Goal: Information Seeking & Learning: Learn about a topic

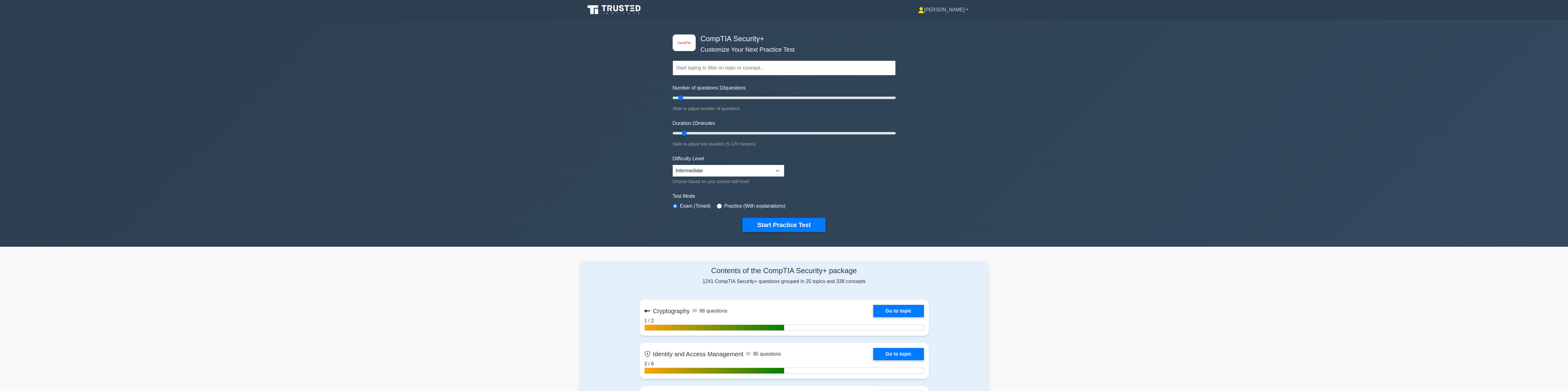
click at [957, 9] on link "[PERSON_NAME]" at bounding box center [943, 9] width 80 height 13
click at [944, 38] on link "Settings" at bounding box center [928, 34] width 48 height 10
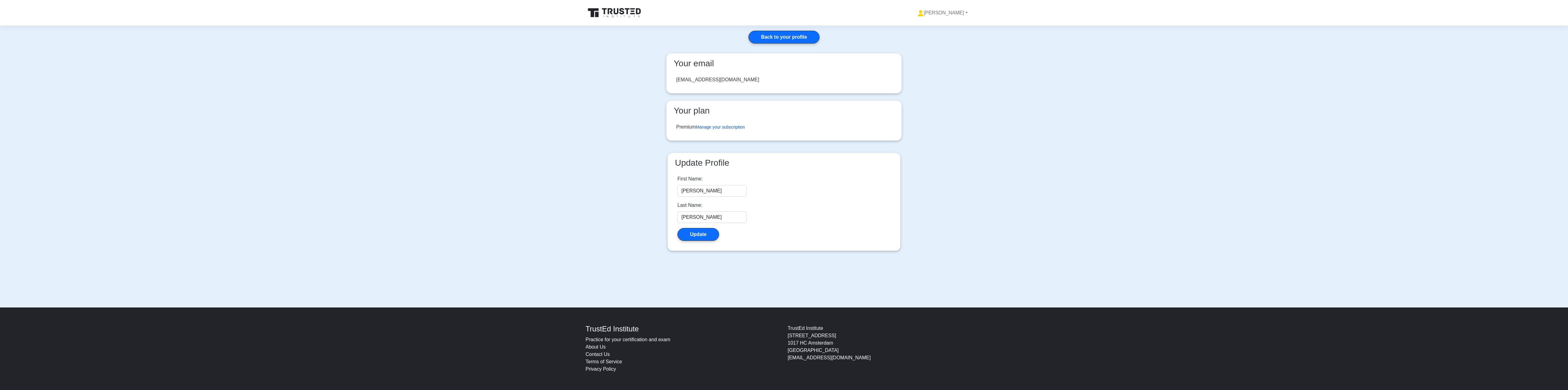
click at [718, 128] on link "Manage your subscription" at bounding box center [720, 127] width 49 height 5
click at [808, 32] on link "Back to your profile" at bounding box center [784, 37] width 71 height 12
click at [622, 14] on icon at bounding box center [622, 12] width 5 height 7
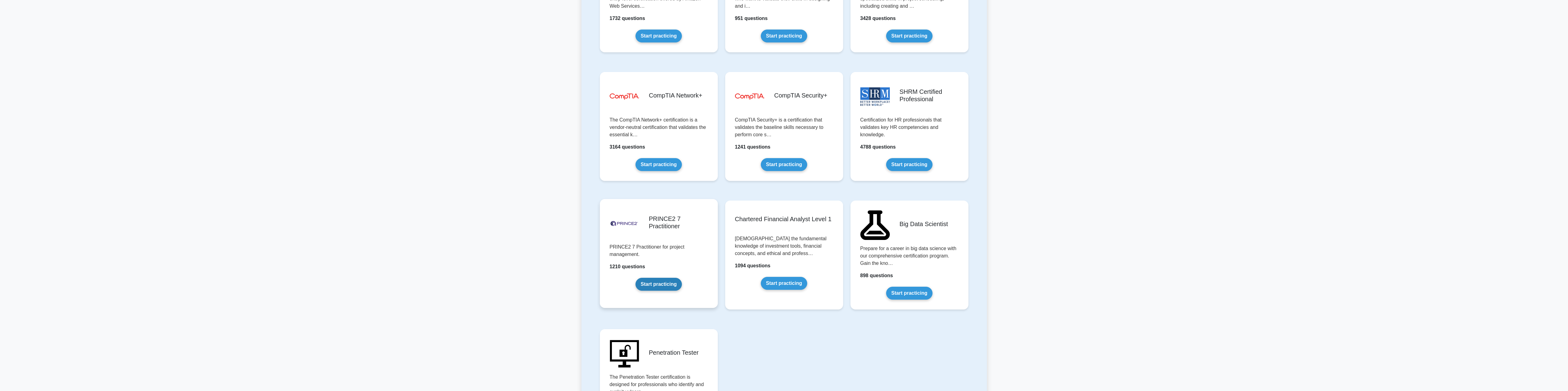
scroll to position [1106, 0]
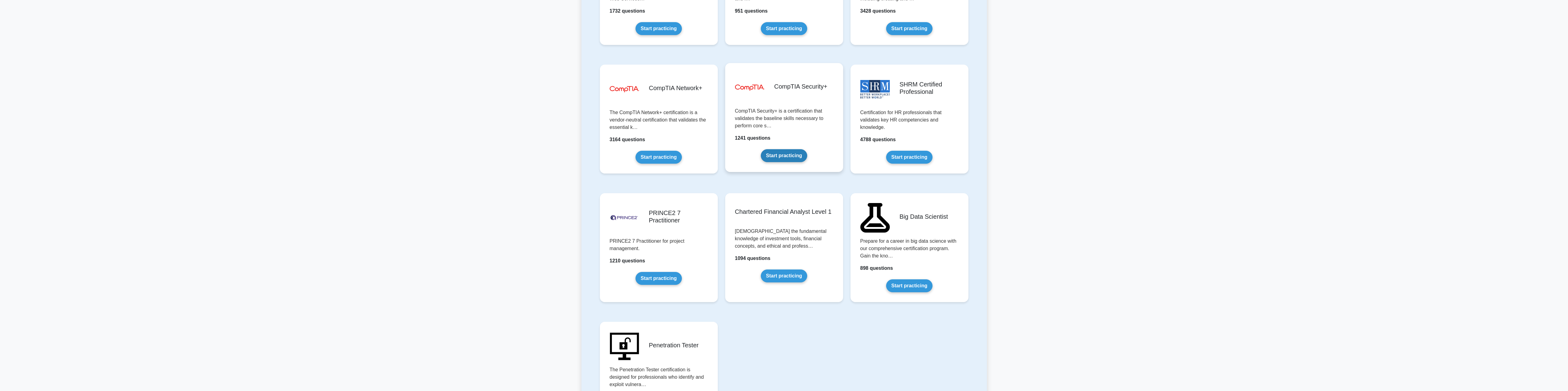
click at [792, 159] on link "Start practicing" at bounding box center [784, 155] width 47 height 13
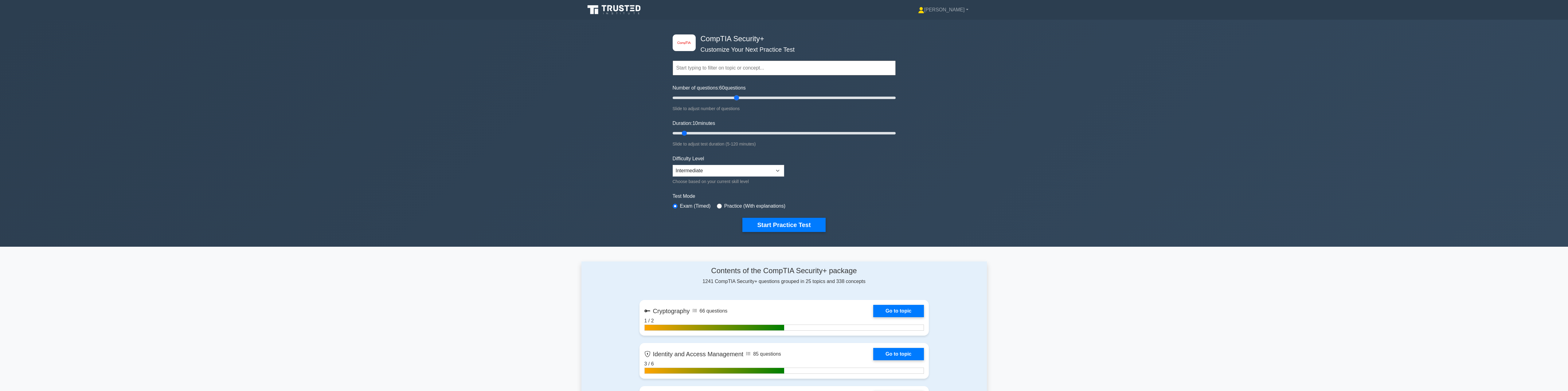
drag, startPoint x: 684, startPoint y: 98, endPoint x: 736, endPoint y: 115, distance: 54.7
type input "60"
click at [736, 102] on input "Number of questions: 60 questions" at bounding box center [784, 98] width 223 height 8
drag, startPoint x: 685, startPoint y: 133, endPoint x: 779, endPoint y: 134, distance: 94.0
type input "60"
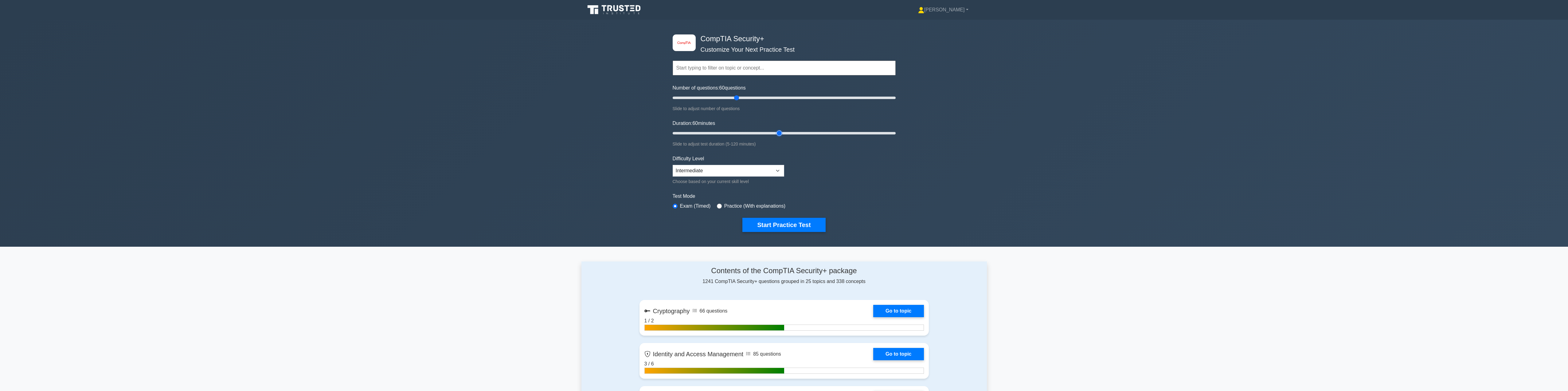
click at [779, 134] on input "Duration: 60 minutes" at bounding box center [784, 133] width 223 height 8
click at [801, 223] on button "Start Practice Test" at bounding box center [784, 224] width 83 height 14
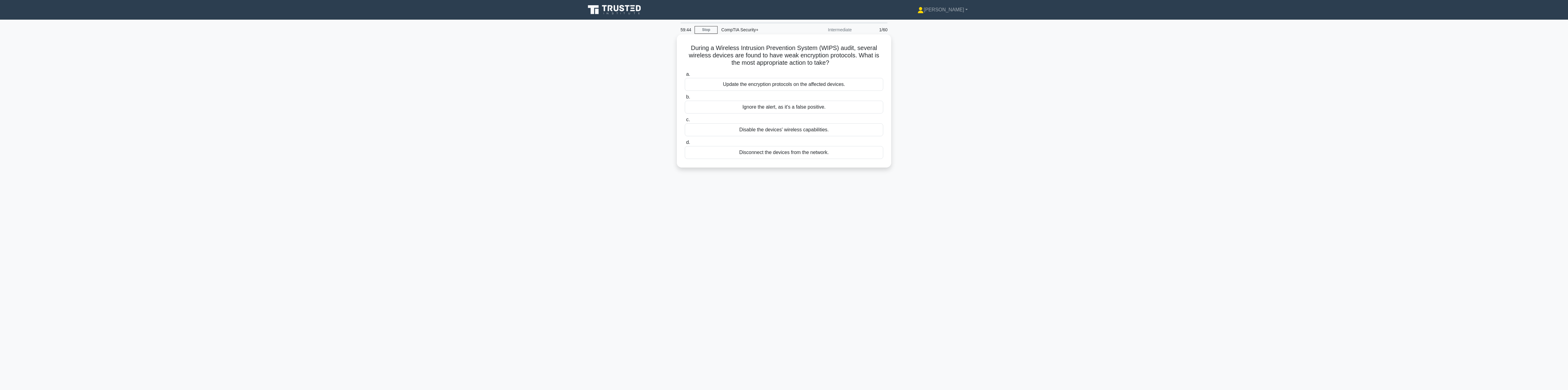
click at [818, 84] on div "Update the encryption protocols on the affected devices." at bounding box center [784, 84] width 199 height 12
click at [685, 77] on input "a. Update the encryption protocols on the affected devices." at bounding box center [685, 74] width 0 height 4
click at [854, 139] on div "Add additional virtual network interface cards" at bounding box center [784, 136] width 199 height 12
click at [685, 129] on input "c. Add additional virtual network interface cards" at bounding box center [685, 126] width 0 height 4
click at [853, 96] on div "Implement Data Loss Prevention (DLP) software" at bounding box center [784, 91] width 199 height 12
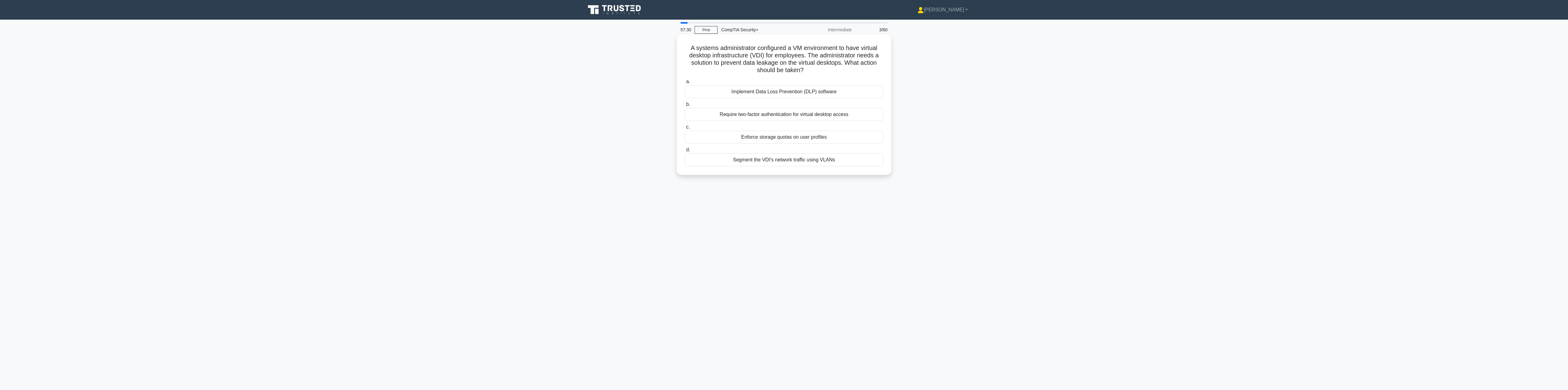
click at [685, 84] on input "a. Implement Data Loss Prevention (DLP) software" at bounding box center [685, 81] width 0 height 4
click at [816, 128] on div "Disconnect the server from the network" at bounding box center [784, 129] width 199 height 12
click at [685, 121] on input "c. Disconnect the server from the network" at bounding box center [685, 120] width 0 height 4
click at [840, 151] on div "Active-active configuration with load balancing" at bounding box center [784, 145] width 199 height 12
click at [685, 137] on input "d. Active-active configuration with load balancing" at bounding box center [685, 135] width 0 height 4
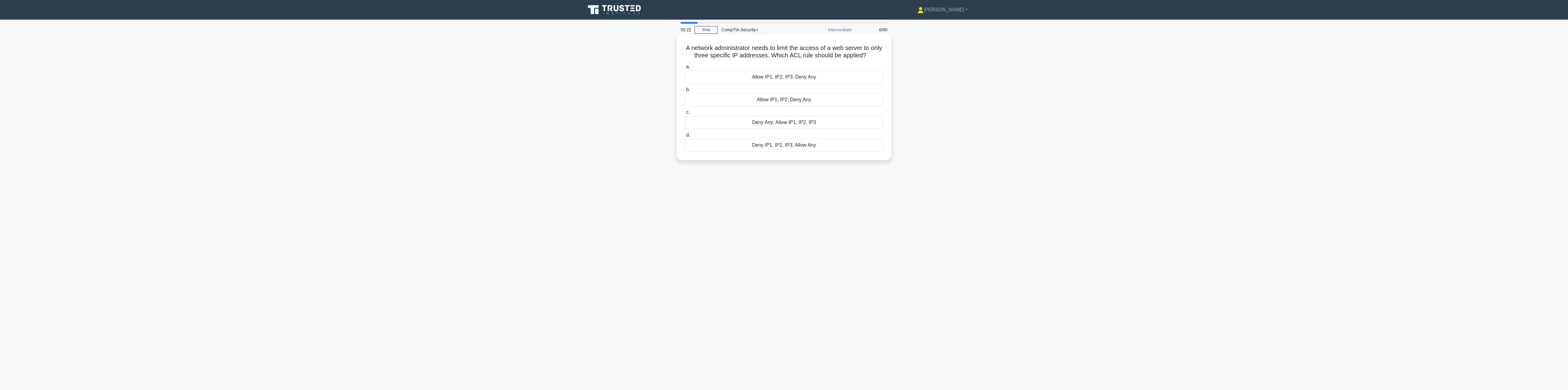
click at [777, 76] on div "Allow IP1, IP2, IP3; Deny Any" at bounding box center [784, 77] width 199 height 12
click at [685, 69] on input "a. Allow IP1, IP2, IP3; Deny Any" at bounding box center [685, 67] width 0 height 4
click at [834, 113] on div "Timeline Analysis" at bounding box center [784, 114] width 199 height 12
click at [685, 106] on input "b. Timeline Analysis" at bounding box center [685, 104] width 0 height 4
click at [839, 118] on div "Request approval from the user's manager before resetting the password." at bounding box center [784, 114] width 199 height 12
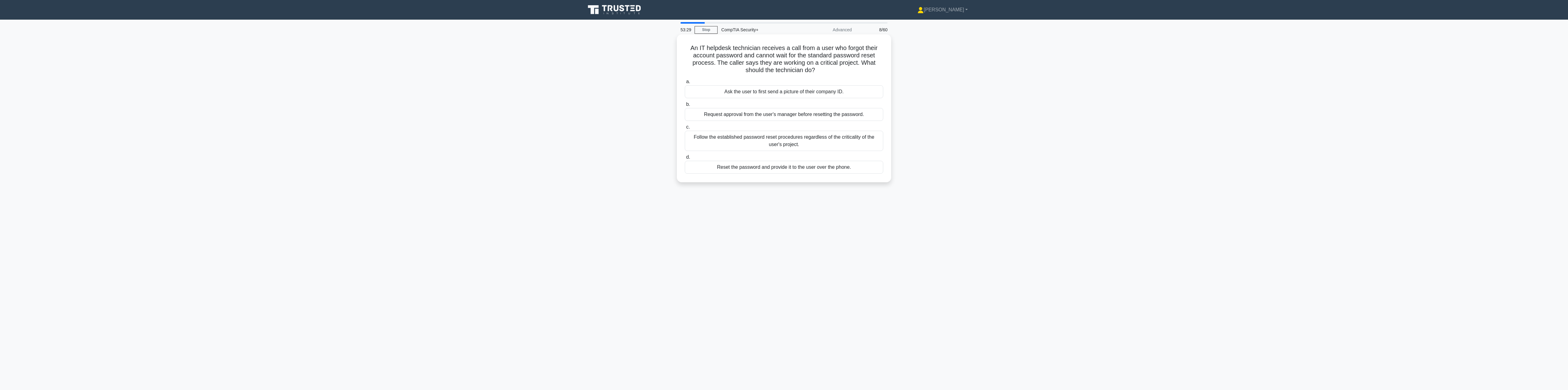
click at [685, 106] on input "b. Request approval from the user's manager before resetting the password." at bounding box center [685, 104] width 0 height 4
click at [823, 151] on div "Asymmetric encryption and digital signature" at bounding box center [784, 151] width 199 height 12
click at [685, 145] on input "d. Asymmetric encryption and digital signature" at bounding box center [685, 142] width 0 height 4
click at [853, 109] on div "Post-incident report" at bounding box center [784, 106] width 199 height 12
click at [685, 99] on input "b. Post-incident report" at bounding box center [685, 96] width 0 height 4
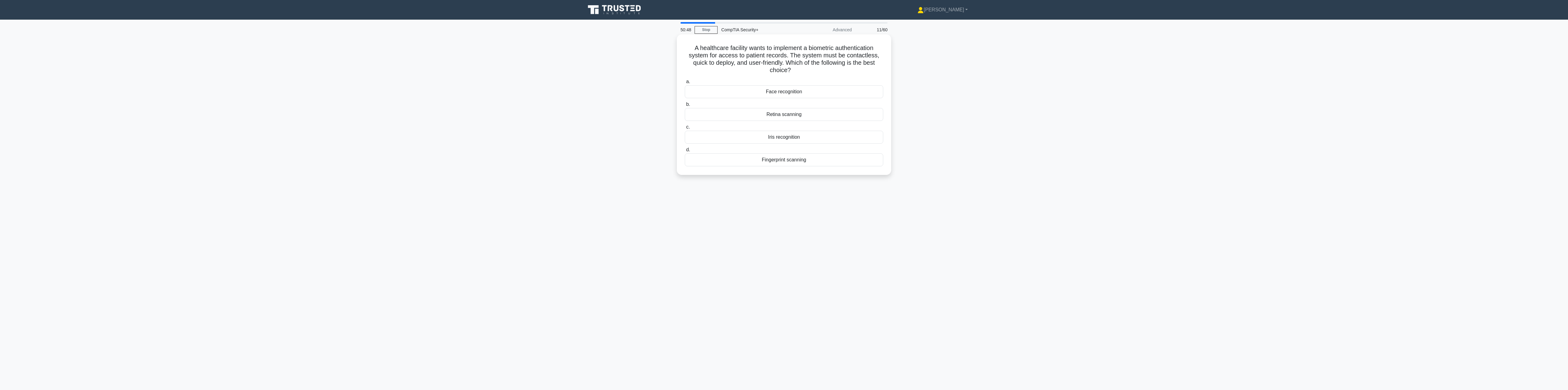
click at [802, 92] on div "Face recognition" at bounding box center [784, 91] width 199 height 12
click at [685, 84] on input "a. Face recognition" at bounding box center [685, 81] width 0 height 4
click at [864, 111] on div "Revision history" at bounding box center [784, 106] width 199 height 12
click at [685, 99] on input "b. Revision history" at bounding box center [685, 96] width 0 height 4
click at [858, 117] on div "Cipher Feedback (CFB)" at bounding box center [784, 114] width 199 height 12
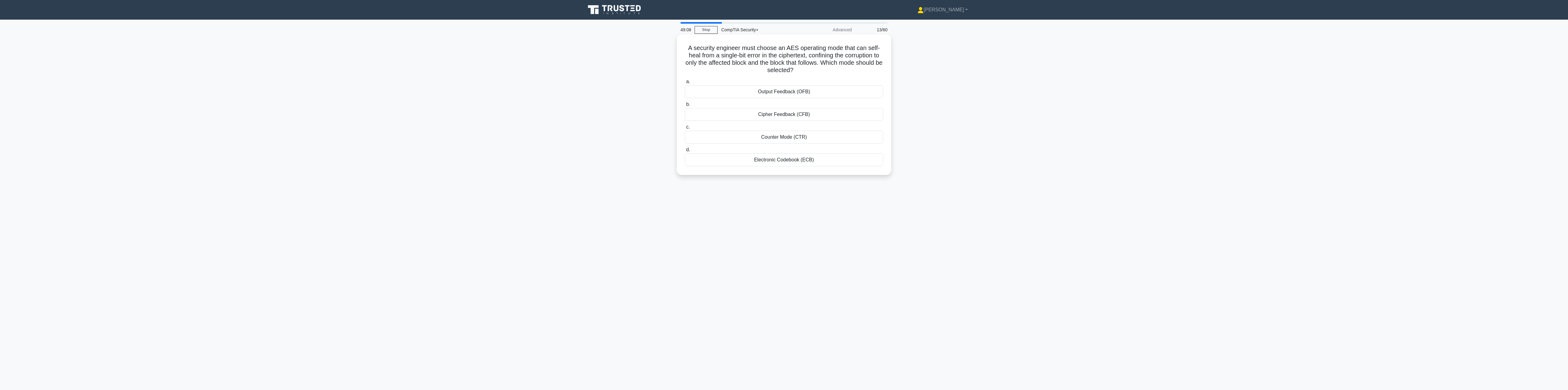
click at [685, 106] on input "b. Cipher Feedback (CFB)" at bounding box center [685, 104] width 0 height 4
click at [740, 130] on div "Access-Control-Allow-Origin: [DOMAIN_NAME]" at bounding box center [784, 129] width 199 height 12
click at [685, 121] on input "c. Access-Control-Allow-Origin: specific-domain.com" at bounding box center [685, 120] width 0 height 4
click at [843, 91] on div "Role-Based Access Control (RBAC)" at bounding box center [784, 91] width 199 height 12
click at [685, 84] on input "a. Role-Based Access Control (RBAC)" at bounding box center [685, 81] width 0 height 4
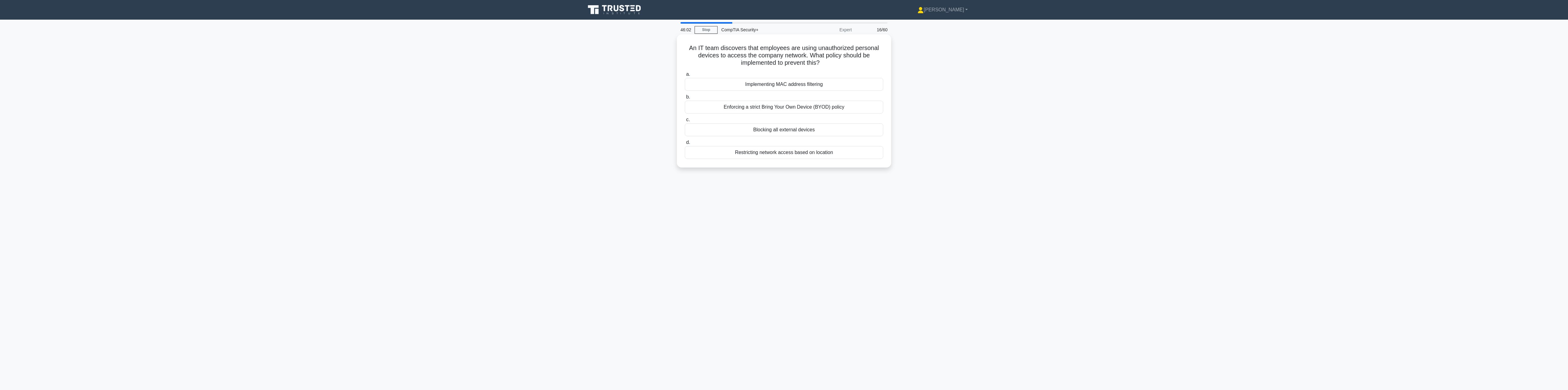
click at [781, 133] on div "Blocking all external devices" at bounding box center [784, 129] width 199 height 12
click at [685, 121] on input "c. Blocking all external devices" at bounding box center [685, 120] width 0 height 4
click at [846, 81] on div "PBKDF2" at bounding box center [784, 84] width 199 height 12
click at [685, 77] on input "a. PBKDF2" at bounding box center [685, 74] width 0 height 4
click at [858, 154] on div "Dynamic data masking" at bounding box center [784, 151] width 199 height 12
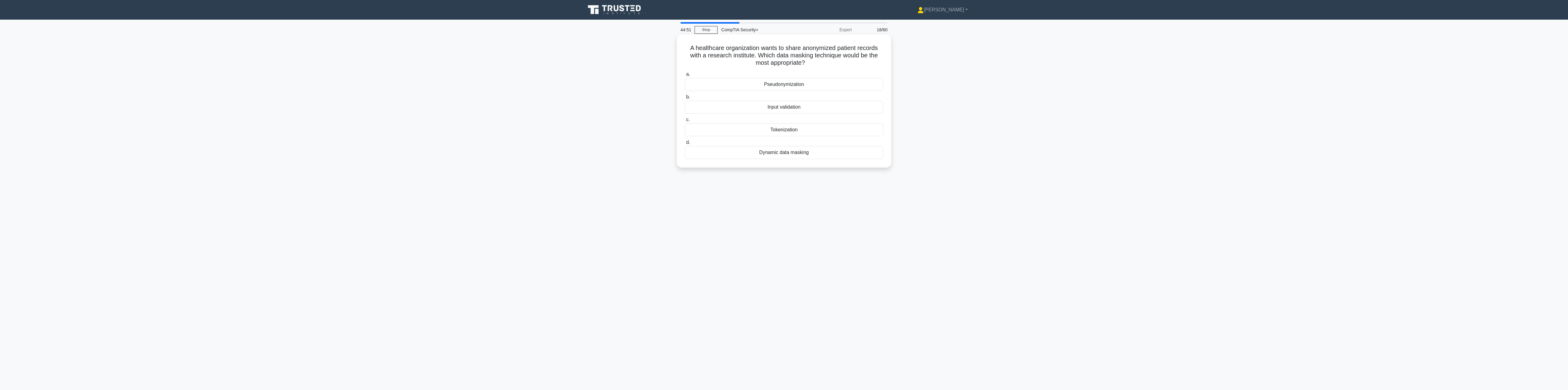
click at [685, 145] on input "d. Dynamic data masking" at bounding box center [685, 142] width 0 height 4
drag, startPoint x: 851, startPoint y: 110, endPoint x: 848, endPoint y: 111, distance: 3.2
click at [848, 111] on div "Isolate affected systems" at bounding box center [784, 106] width 199 height 12
click at [685, 99] on input "b. Isolate affected systems" at bounding box center [685, 96] width 0 height 4
click at [880, 156] on div "User and Entity Behavior Analytics (UEBA)" at bounding box center [784, 151] width 199 height 12
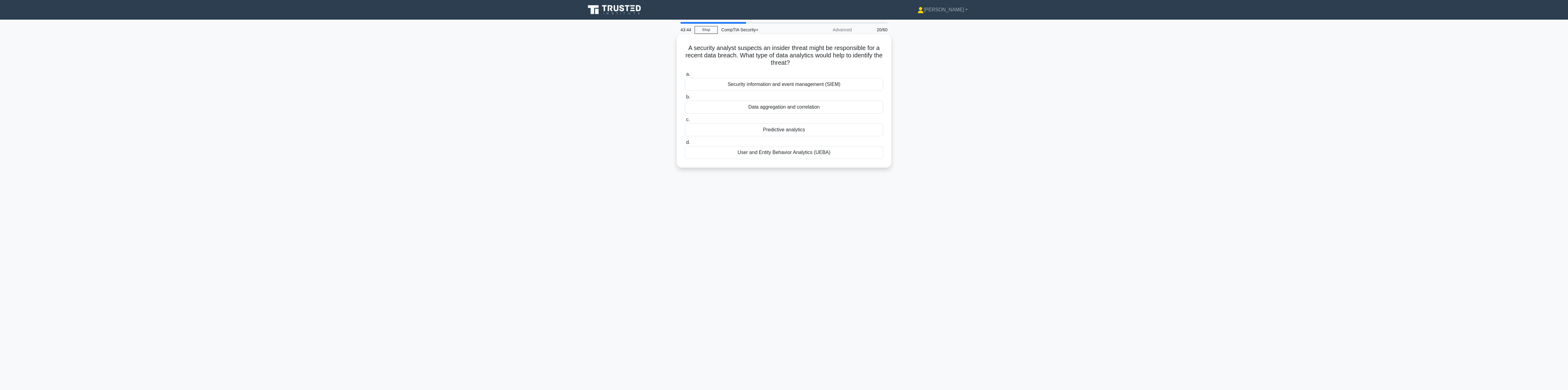
click at [685, 145] on input "d. User and Entity Behavior Analytics (UEBA)" at bounding box center [685, 142] width 0 height 4
click at [852, 155] on div "Requiring users to answer a security question" at bounding box center [784, 151] width 199 height 12
click at [685, 145] on input "d. Requiring users to answer a security question" at bounding box center [685, 142] width 0 height 4
click at [850, 107] on div "Wireless intrusion detection system (WIDS)" at bounding box center [784, 106] width 199 height 12
click at [685, 99] on input "b. Wireless intrusion detection system (WIDS)" at bounding box center [685, 96] width 0 height 4
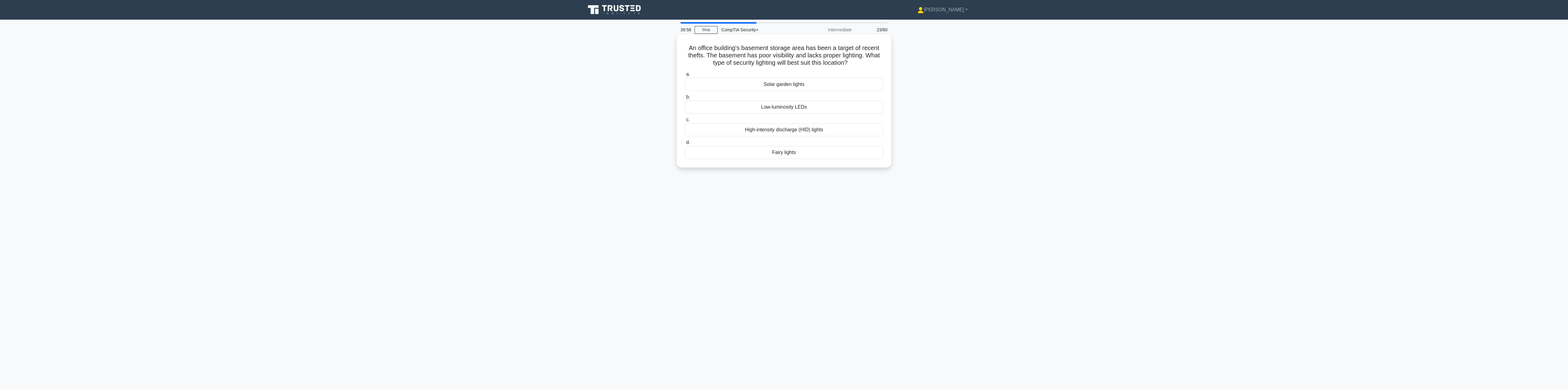
click at [861, 129] on div "High-intensity discharge (HID) lights" at bounding box center [784, 129] width 199 height 12
click at [685, 121] on input "c. High-intensity discharge (HID) lights" at bounding box center [685, 120] width 0 height 4
click at [838, 122] on div "Deploying a Privileged Access Management (PAM) gateway" at bounding box center [784, 121] width 199 height 12
click at [685, 115] on input "c. Deploying a Privileged Access Management (PAM) gateway" at bounding box center [685, 112] width 0 height 4
click at [797, 126] on div "Implement a virtual desktop infrastructure (VDI)" at bounding box center [784, 129] width 199 height 12
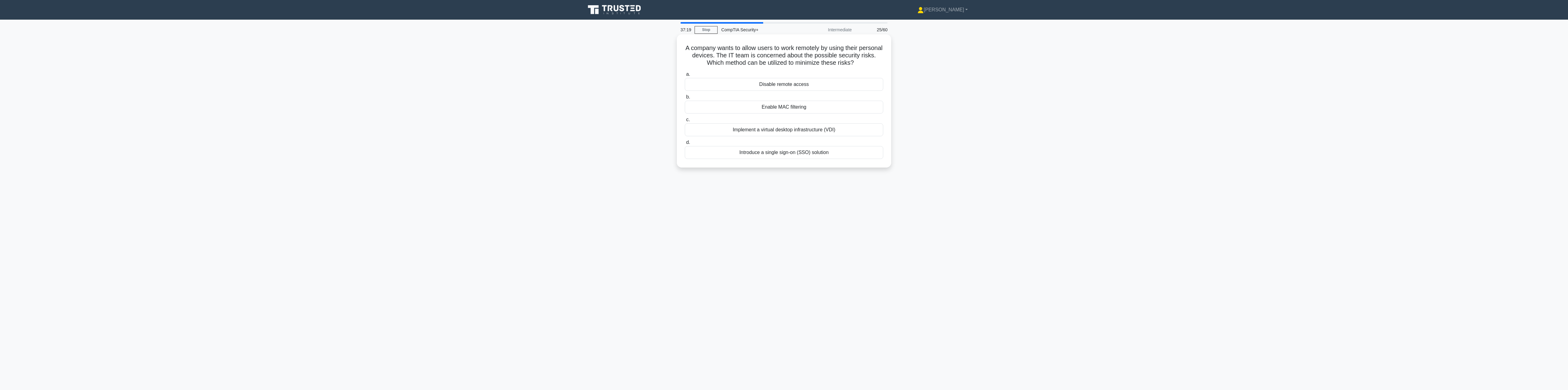
click at [685, 121] on input "c. Implement a virtual desktop infrastructure (VDI)" at bounding box center [685, 120] width 0 height 4
click at [836, 139] on div "Encryption" at bounding box center [784, 136] width 199 height 12
click at [685, 129] on input "c. Encryption" at bounding box center [685, 126] width 0 height 4
click at [855, 132] on div "Educate employees about email attachments" at bounding box center [784, 129] width 199 height 12
click at [685, 121] on input "c. Educate employees about email attachments" at bounding box center [685, 120] width 0 height 4
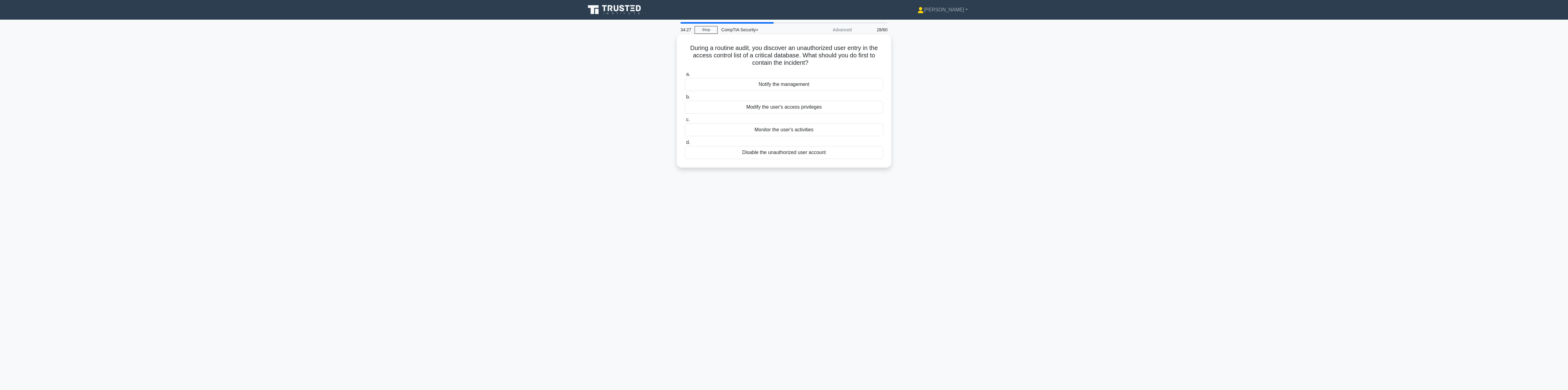
click at [834, 110] on div "Modify the user's access privileges" at bounding box center [784, 106] width 199 height 12
click at [685, 99] on input "b. Modify the user's access privileges" at bounding box center [685, 96] width 0 height 4
click at [840, 109] on div "Hash Analysis" at bounding box center [784, 106] width 199 height 12
click at [685, 99] on input "b. Hash Analysis" at bounding box center [685, 96] width 0 height 4
click at [863, 109] on div "SSH keys" at bounding box center [784, 106] width 199 height 12
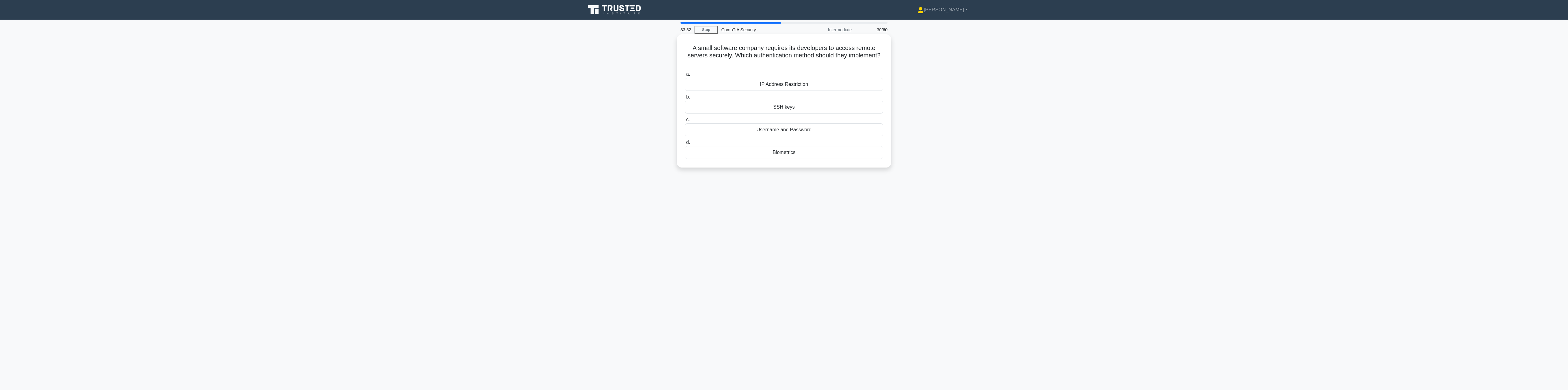
click at [685, 99] on input "b. SSH keys" at bounding box center [685, 96] width 0 height 4
click at [856, 86] on div "Time-based access control policy" at bounding box center [784, 84] width 199 height 12
click at [685, 77] on input "a. Time-based access control policy" at bounding box center [685, 74] width 0 height 4
click at [867, 116] on div "Implement an automated password rotation and management system" at bounding box center [784, 114] width 199 height 12
click at [685, 106] on input "b. Implement an automated password rotation and management system" at bounding box center [685, 104] width 0 height 4
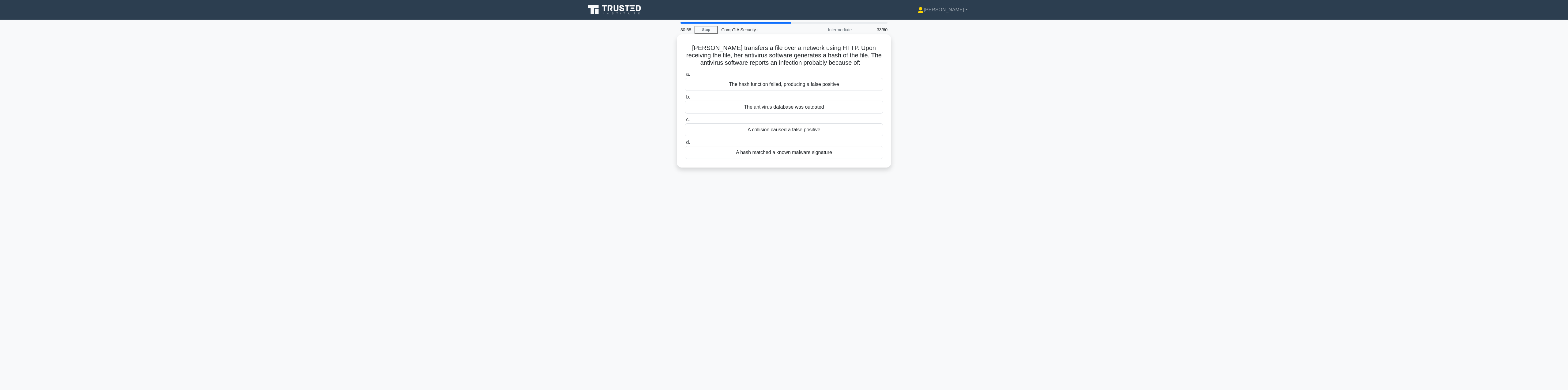
click at [840, 86] on div "The hash function failed, producing a false positive" at bounding box center [784, 84] width 199 height 12
click at [685, 77] on input "a. The hash function failed, producing a false positive" at bounding box center [685, 74] width 0 height 4
click at [839, 171] on div "It shows a newly generated secure password in the input box and waits for user …" at bounding box center [784, 163] width 199 height 20
click at [685, 151] on input "d. It shows a newly generated secure password in the input box and waits for us…" at bounding box center [685, 150] width 0 height 4
click at [850, 105] on div "SFTP" at bounding box center [784, 106] width 199 height 12
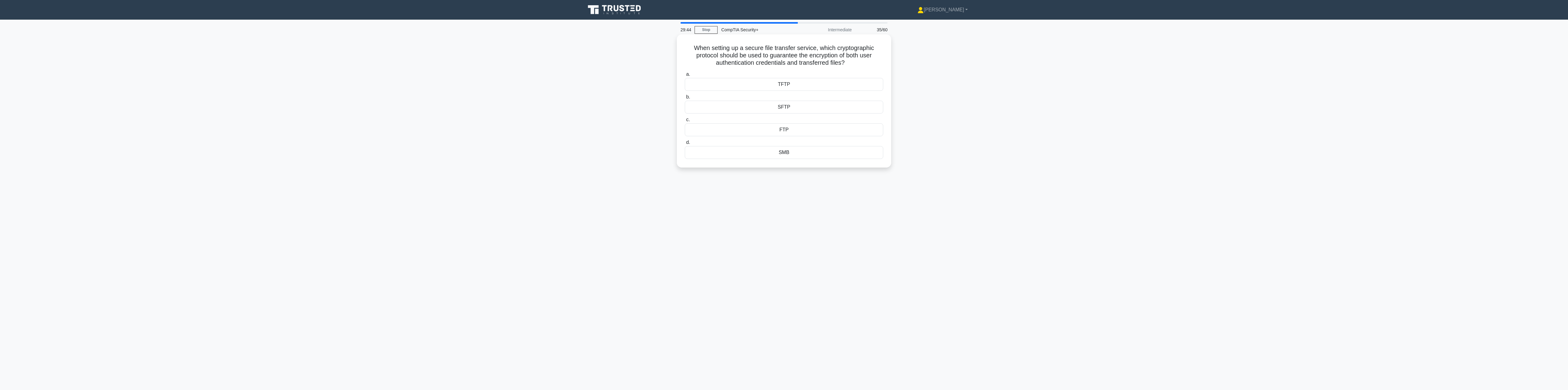
click at [685, 99] on input "b. SFTP" at bounding box center [685, 96] width 0 height 4
click at [872, 92] on div "Only grant access to non-sensitive systems and require internal IT staff to man…" at bounding box center [784, 88] width 199 height 20
click at [685, 77] on input "a. Only grant access to non-sensitive systems and require internal IT staff to …" at bounding box center [685, 74] width 0 height 4
click at [865, 131] on div "Network Intrusion Detection System (NIDS)" at bounding box center [784, 129] width 199 height 12
click at [685, 121] on input "c. Network Intrusion Detection System (NIDS)" at bounding box center [685, 120] width 0 height 4
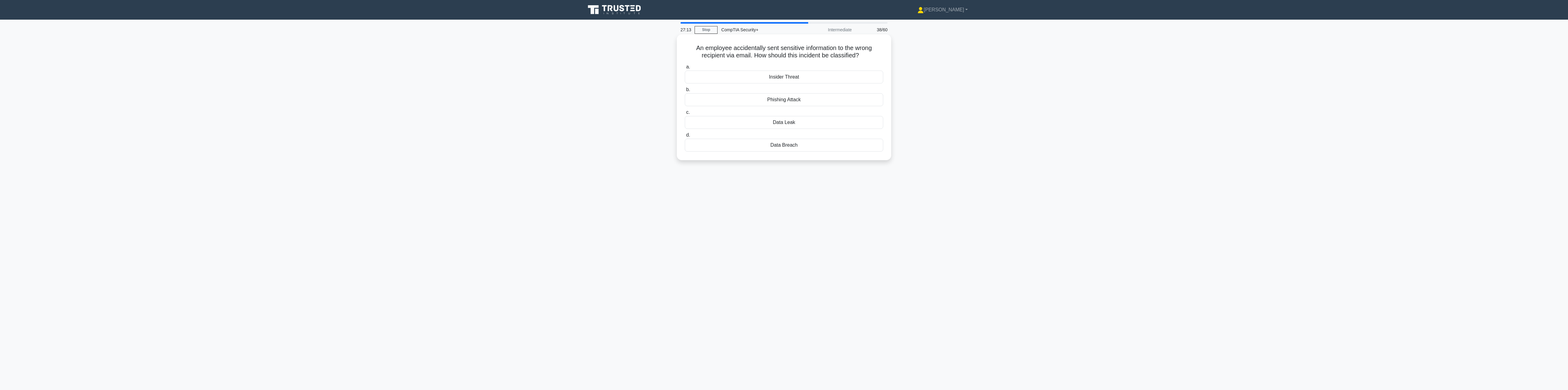
click at [863, 126] on div "Data Leak" at bounding box center [784, 121] width 199 height 12
click at [685, 115] on input "c. Data Leak" at bounding box center [685, 112] width 0 height 4
click at [822, 101] on div "Containment" at bounding box center [784, 99] width 199 height 12
click at [685, 91] on input "b. Containment" at bounding box center [685, 89] width 0 height 4
click at [836, 157] on div "Preparation" at bounding box center [784, 151] width 199 height 12
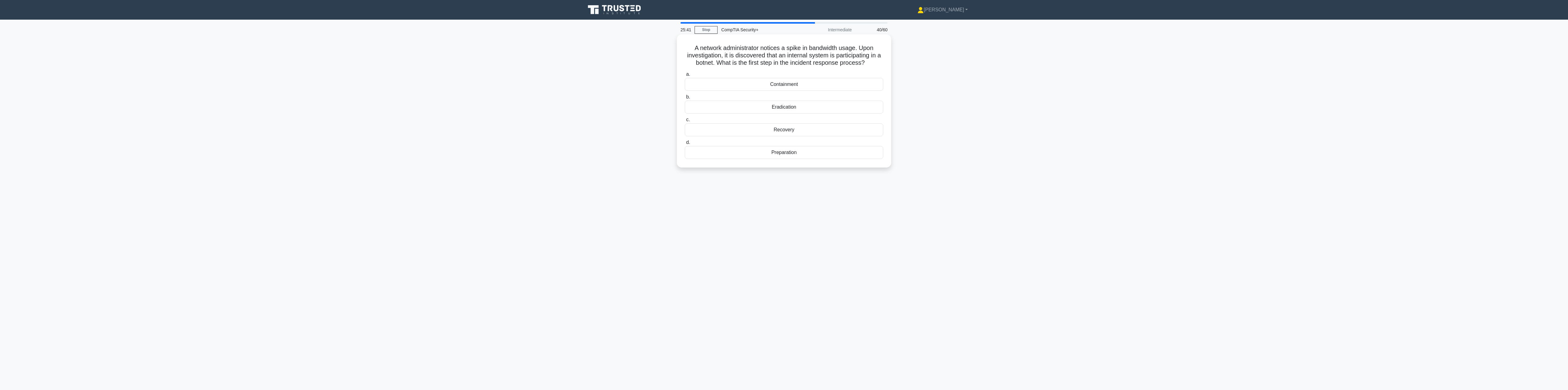
click at [685, 145] on input "d. Preparation" at bounding box center [685, 142] width 0 height 4
click at [849, 88] on div "Galois Counter Technique (GCT)" at bounding box center [784, 84] width 199 height 12
click at [685, 77] on input "a. Galois Counter Technique (GCT)" at bounding box center [685, 74] width 0 height 4
click at [853, 158] on div "Remote Access Policy" at bounding box center [784, 151] width 199 height 12
click at [685, 145] on input "d. Remote Access Policy" at bounding box center [685, 142] width 0 height 4
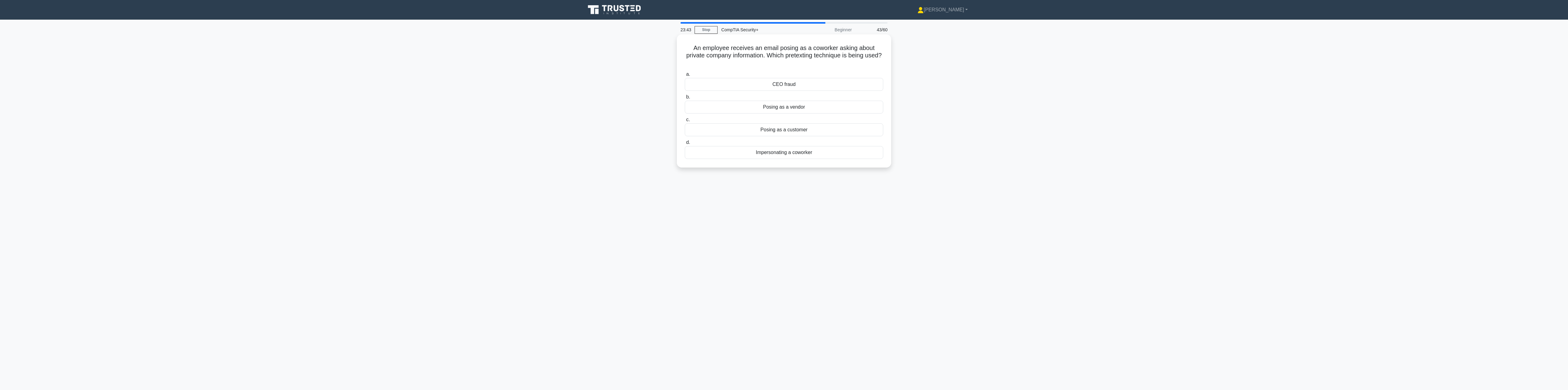
click at [859, 150] on div "Impersonating a coworker" at bounding box center [784, 151] width 199 height 12
click at [685, 145] on input "d. Impersonating a coworker" at bounding box center [685, 142] width 0 height 4
click at [779, 162] on div "Evaluate alternative solutions with fewer side effects." at bounding box center [784, 159] width 199 height 12
click at [685, 151] on input "d. Evaluate alternative solutions with fewer side effects." at bounding box center [685, 150] width 0 height 4
click at [861, 78] on div "Install the full desktop and GUI management toolkit" at bounding box center [784, 77] width 199 height 12
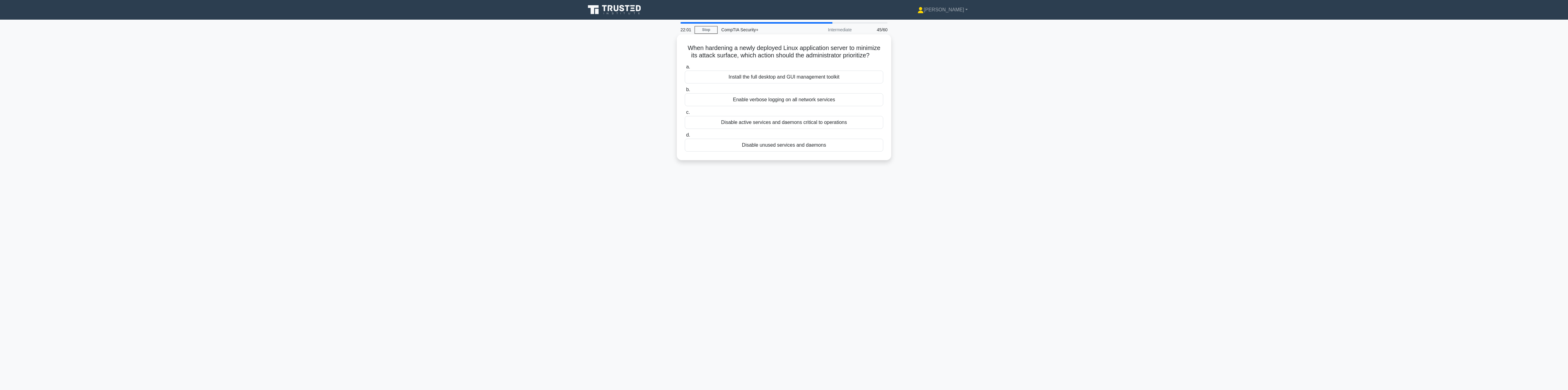
click at [685, 69] on input "a. Install the full desktop and GUI management toolkit" at bounding box center [685, 67] width 0 height 4
click at [834, 119] on div "Discretionary Access Control (DAC)" at bounding box center [784, 114] width 199 height 12
click at [685, 106] on input "b. Discretionary Access Control (DAC)" at bounding box center [685, 104] width 0 height 4
click at [850, 165] on div "Create an IAM role with the necessary permissions and a trust policy allowing t…" at bounding box center [784, 163] width 199 height 20
click at [685, 151] on input "d. Create an IAM role with the necessary permissions and a trust policy allowin…" at bounding box center [685, 150] width 0 height 4
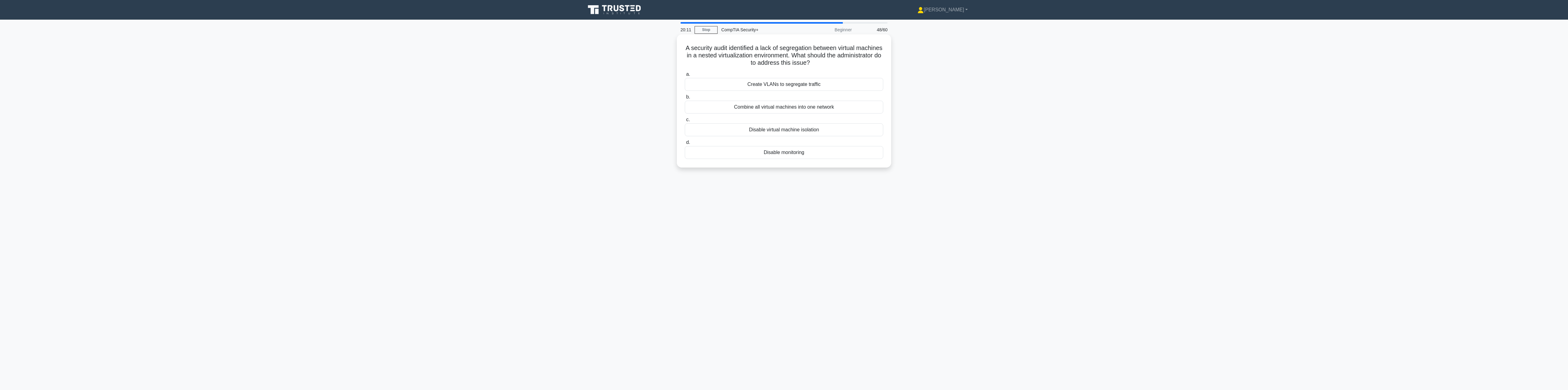
click at [803, 85] on div "Create VLANs to segregate traffic" at bounding box center [784, 84] width 199 height 12
click at [685, 77] on input "a. Create VLANs to segregate traffic" at bounding box center [685, 74] width 0 height 4
click at [875, 148] on div "Politely ask the visitor to check in and issue a correct visitor badge." at bounding box center [784, 145] width 199 height 12
click at [685, 137] on input "d. Politely ask the visitor to check in and issue a correct visitor badge." at bounding box center [685, 135] width 0 height 4
click at [872, 146] on div "Implementing Application Whitelisting" at bounding box center [784, 145] width 199 height 12
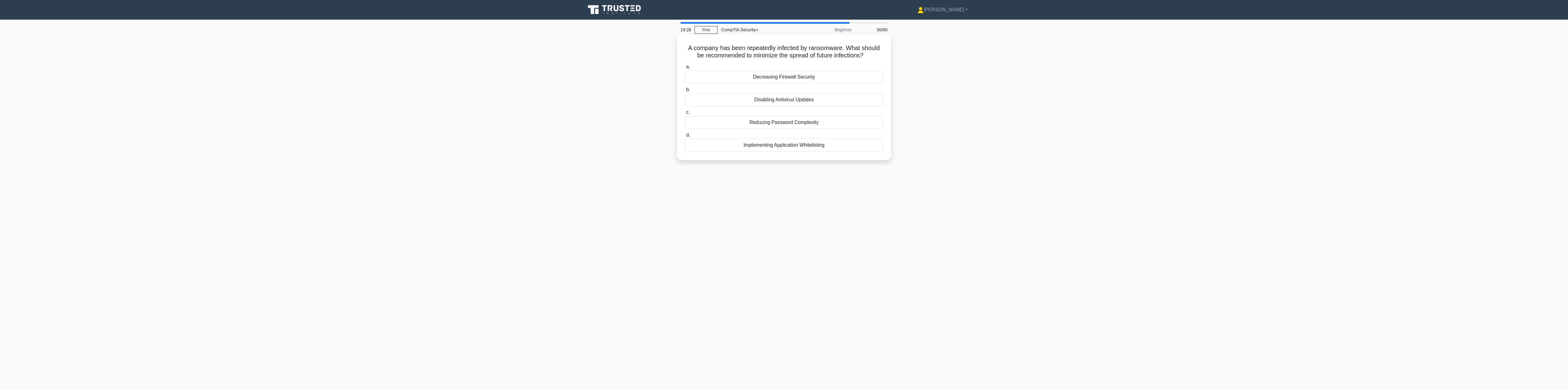
click at [685, 137] on input "d. Implementing Application Whitelisting" at bounding box center [685, 135] width 0 height 4
click at [825, 96] on div "Training staff to recognize pretext attempts" at bounding box center [784, 91] width 199 height 12
click at [685, 84] on input "b. Training staff to recognize pretext attempts" at bounding box center [685, 82] width 0 height 4
click at [853, 133] on div "Event archival and compression" at bounding box center [784, 129] width 199 height 12
click at [685, 121] on input "c. Event archival and compression" at bounding box center [685, 120] width 0 height 4
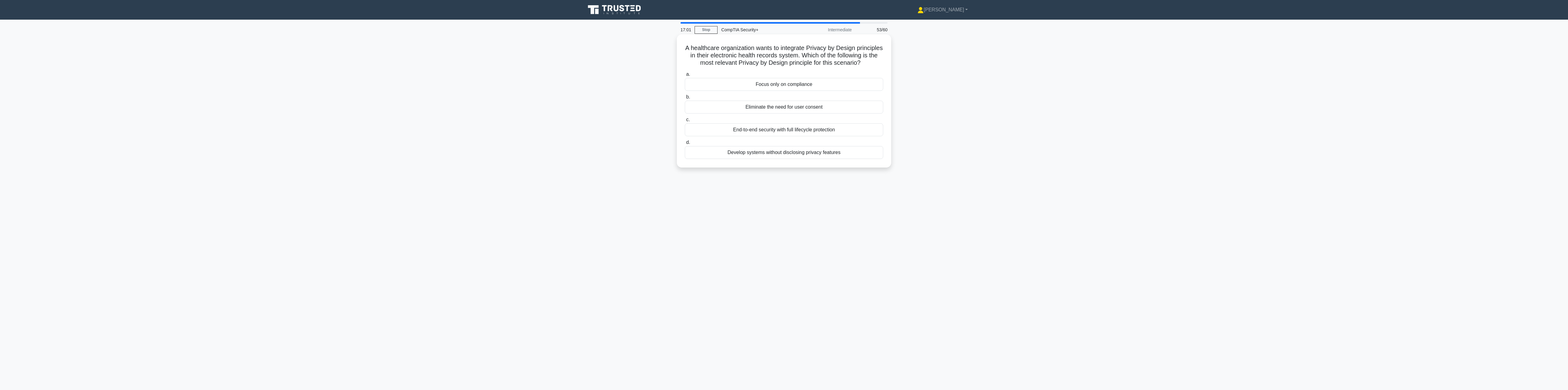
click at [828, 136] on div "End-to-end security with full lifecycle protection" at bounding box center [784, 129] width 199 height 12
click at [685, 121] on input "c. End-to-end security with full lifecycle protection" at bounding box center [685, 120] width 0 height 4
click at [816, 115] on div "Time-based One-Time Password (TOTP)" at bounding box center [784, 114] width 199 height 12
click at [685, 106] on input "b. Time-based One-Time Password (TOTP)" at bounding box center [685, 104] width 0 height 4
click at [870, 157] on div "Asymmetric Encryption" at bounding box center [784, 151] width 199 height 12
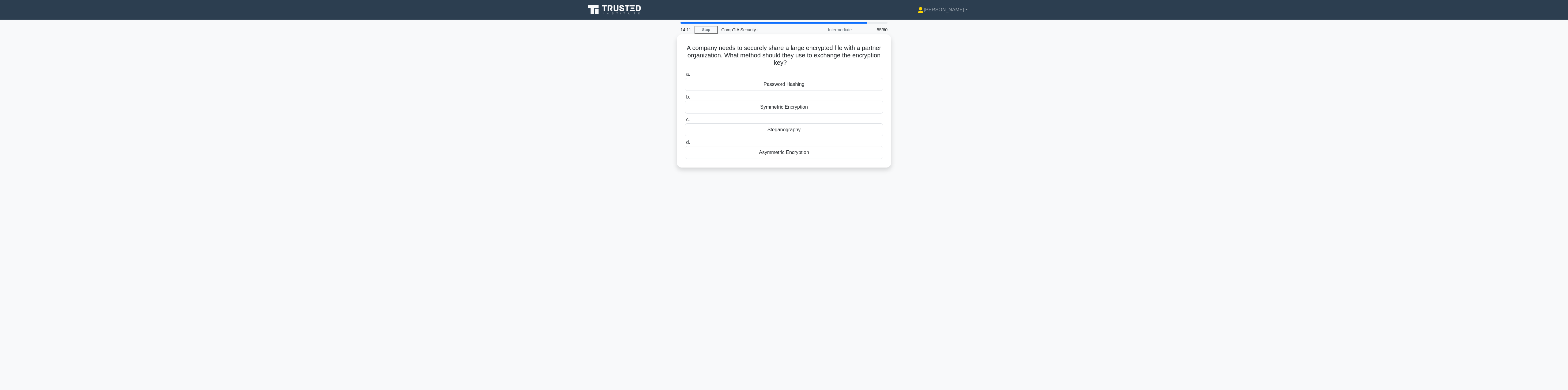
click at [685, 145] on input "d. Asymmetric Encryption" at bounding box center [685, 142] width 0 height 4
click at [871, 106] on div "Disable unused services" at bounding box center [784, 106] width 199 height 12
click at [685, 99] on input "b. Disable unused services" at bounding box center [685, 96] width 0 height 4
click at [802, 120] on div "Call the coworker to confirm the request" at bounding box center [784, 121] width 199 height 12
click at [685, 115] on input "c. Call the coworker to confirm the request" at bounding box center [685, 112] width 0 height 4
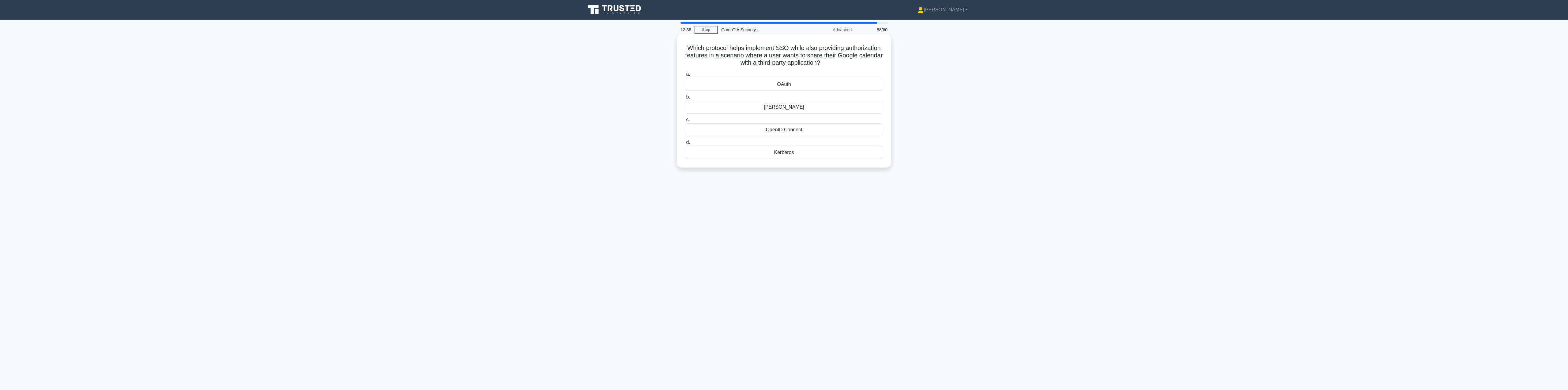
click at [837, 83] on div "OAuth" at bounding box center [784, 84] width 199 height 12
click at [685, 77] on input "a. OAuth" at bounding box center [685, 74] width 0 height 4
click at [812, 151] on div "Asymmetric encryption" at bounding box center [784, 151] width 199 height 12
click at [685, 145] on input "d. Asymmetric encryption" at bounding box center [685, 142] width 0 height 4
click at [830, 108] on div "Anomaly-based IDS" at bounding box center [784, 106] width 199 height 12
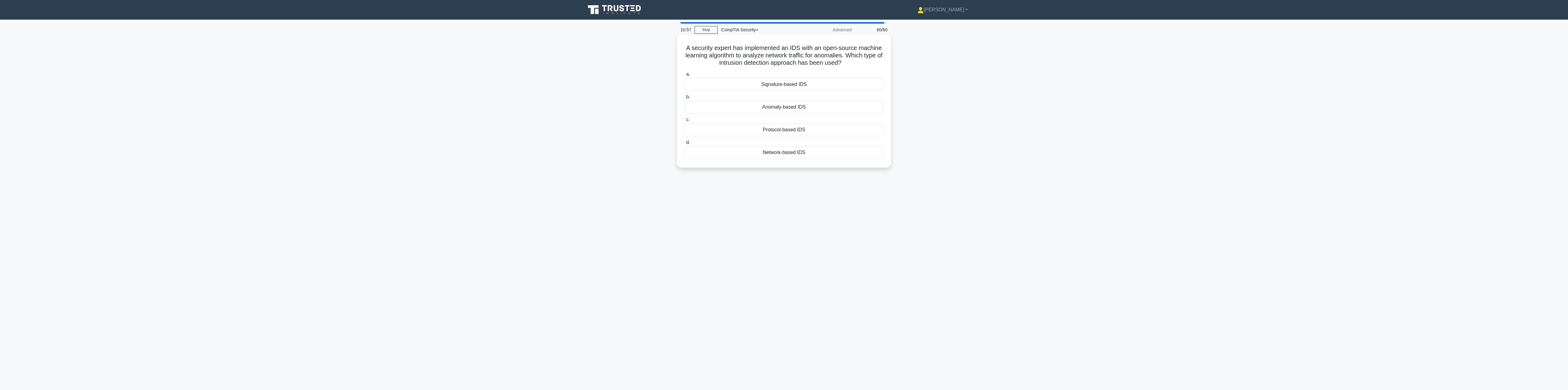
click at [685, 99] on input "b. Anomaly-based IDS" at bounding box center [685, 96] width 0 height 4
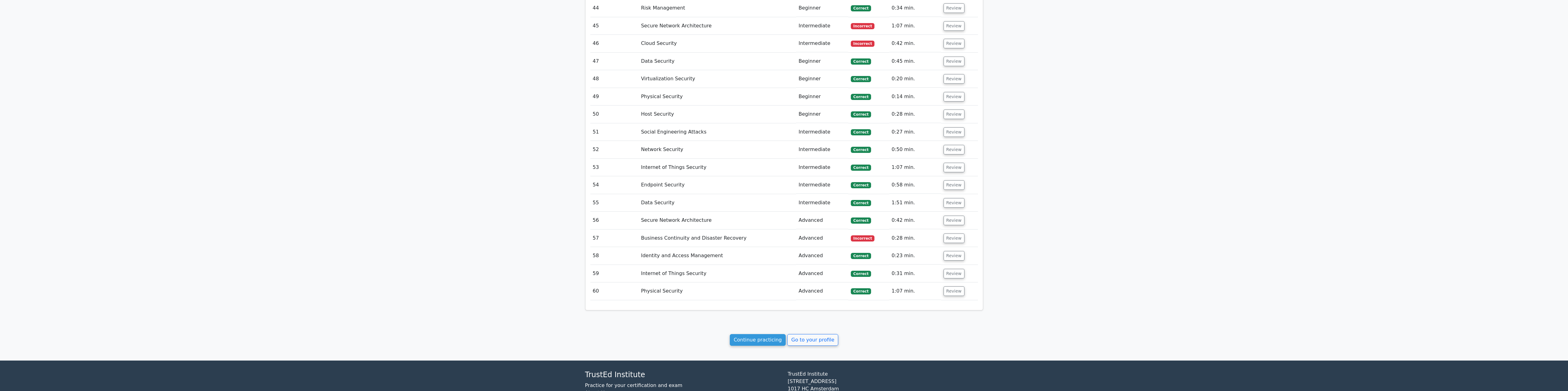
scroll to position [1624, 0]
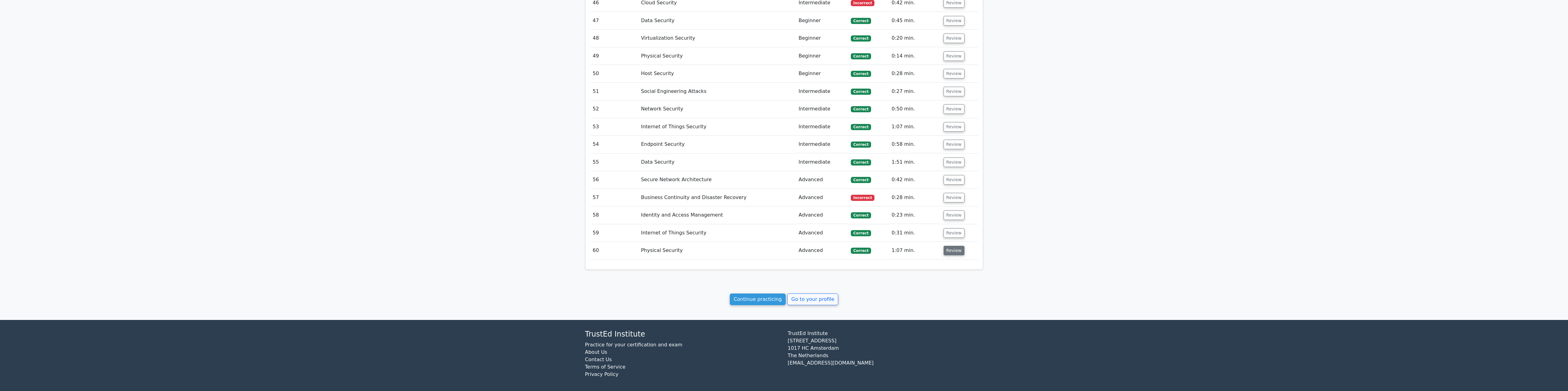
click at [951, 246] on button "Review" at bounding box center [953, 250] width 21 height 9
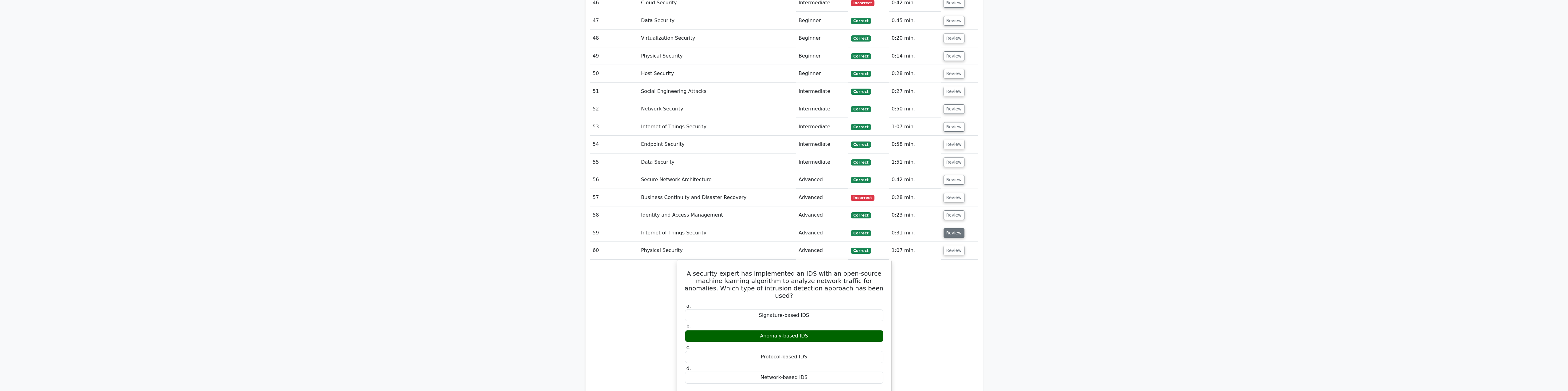
click at [956, 228] on button "Review" at bounding box center [953, 233] width 21 height 9
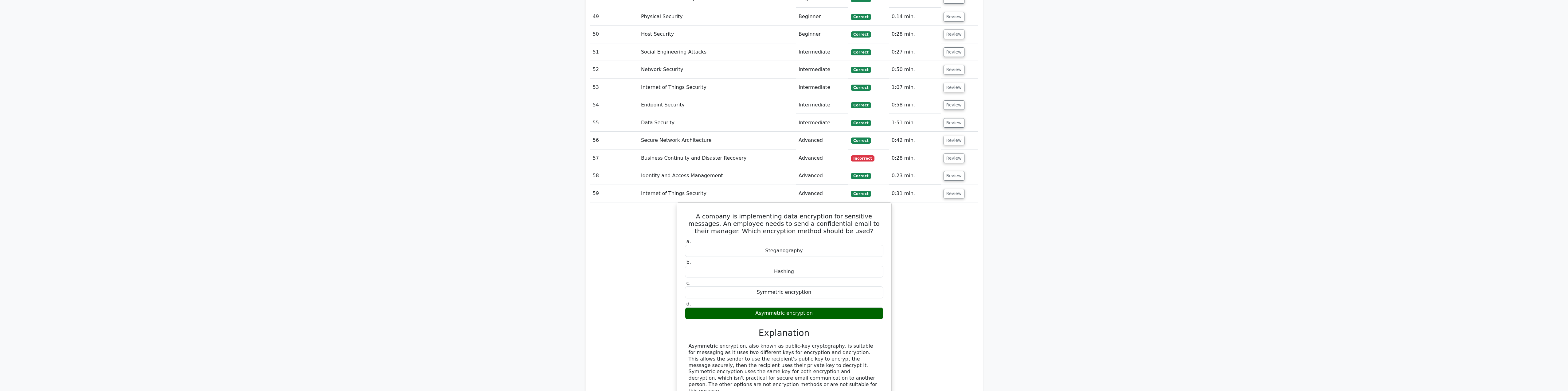
scroll to position [1655, 0]
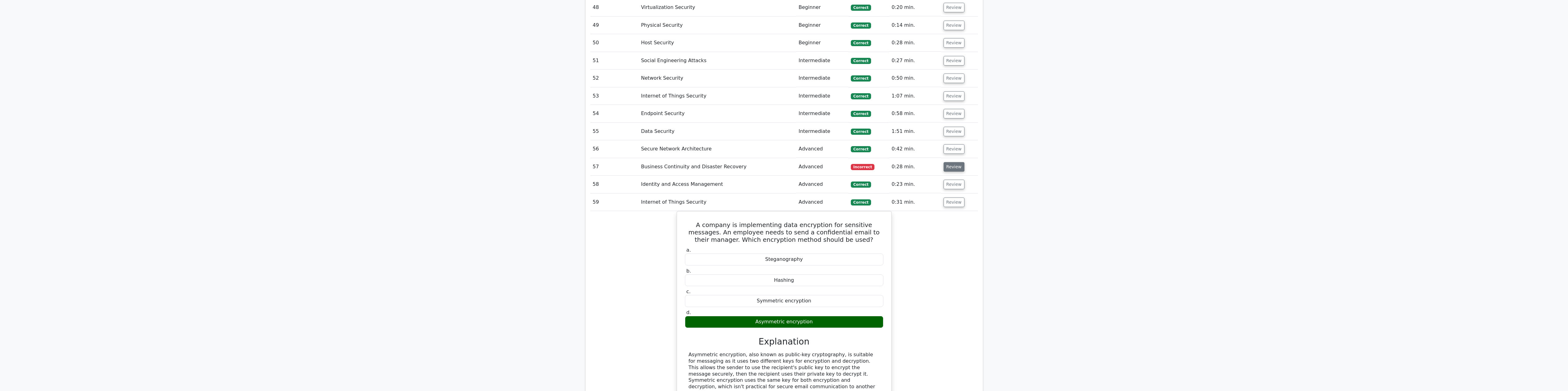
click at [953, 162] on button "Review" at bounding box center [953, 166] width 21 height 9
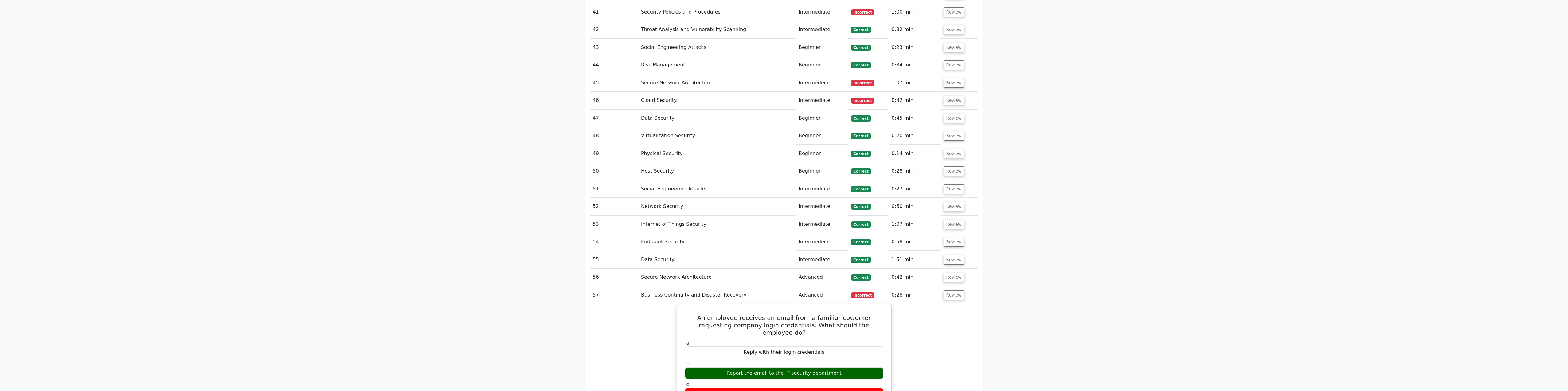
scroll to position [1501, 0]
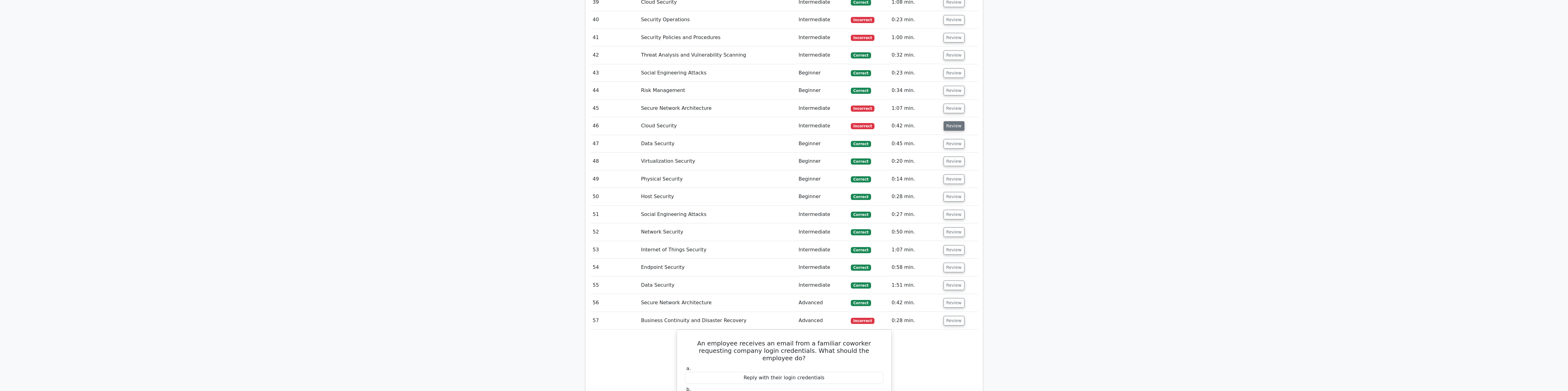
click at [949, 123] on button "Review" at bounding box center [953, 125] width 21 height 9
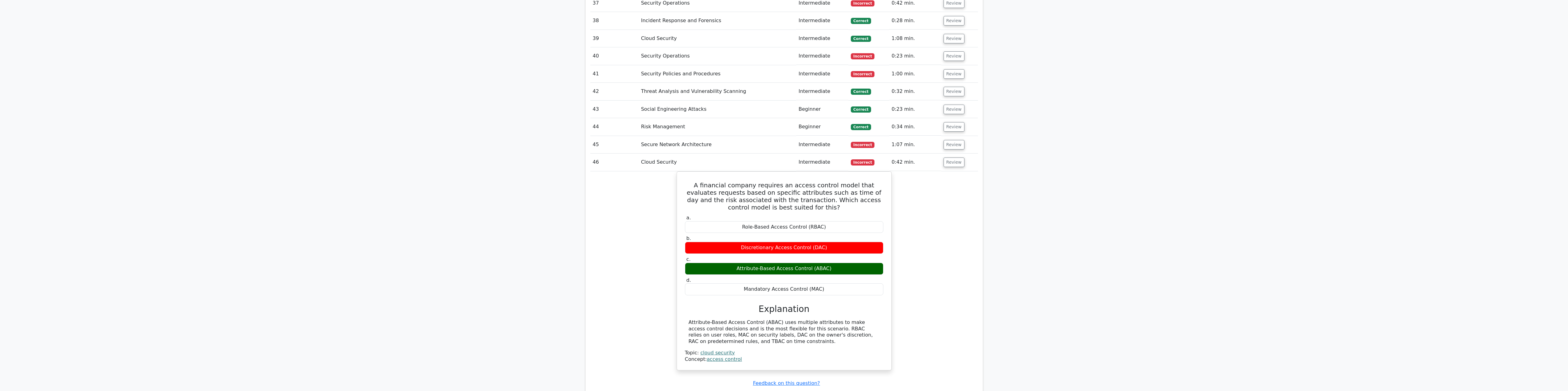
scroll to position [1440, 0]
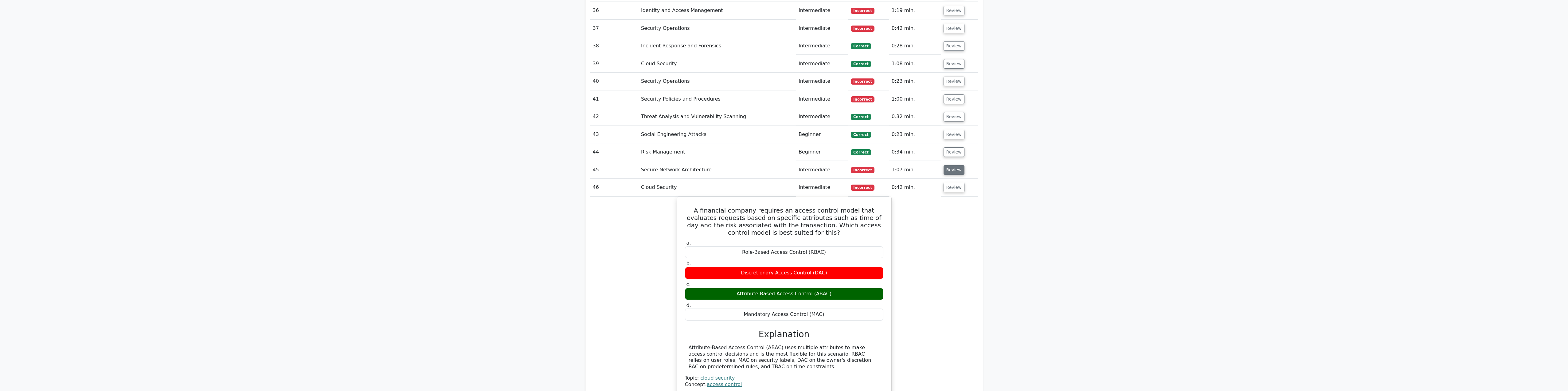
click at [949, 165] on button "Review" at bounding box center [953, 169] width 21 height 9
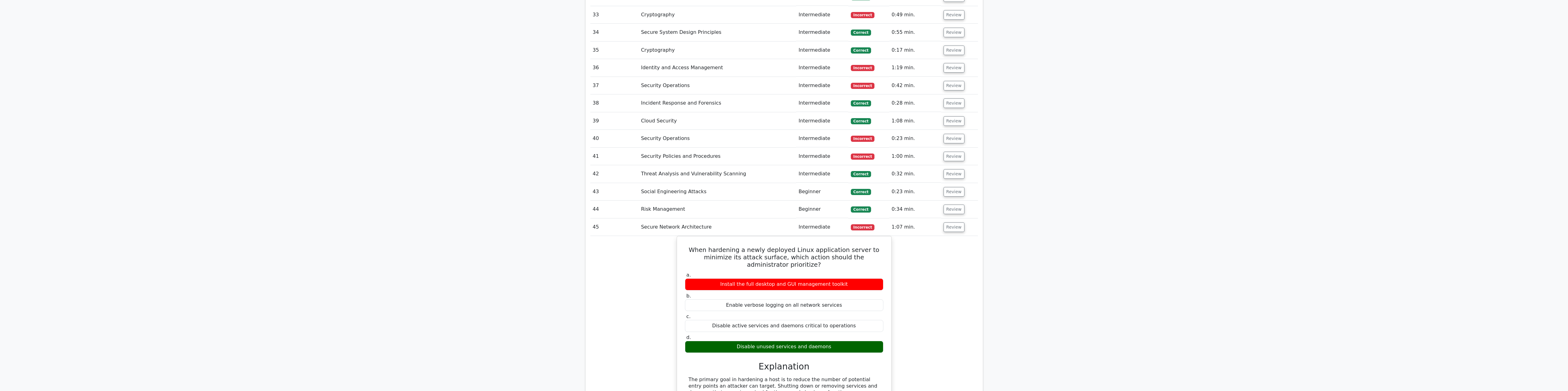
scroll to position [1378, 0]
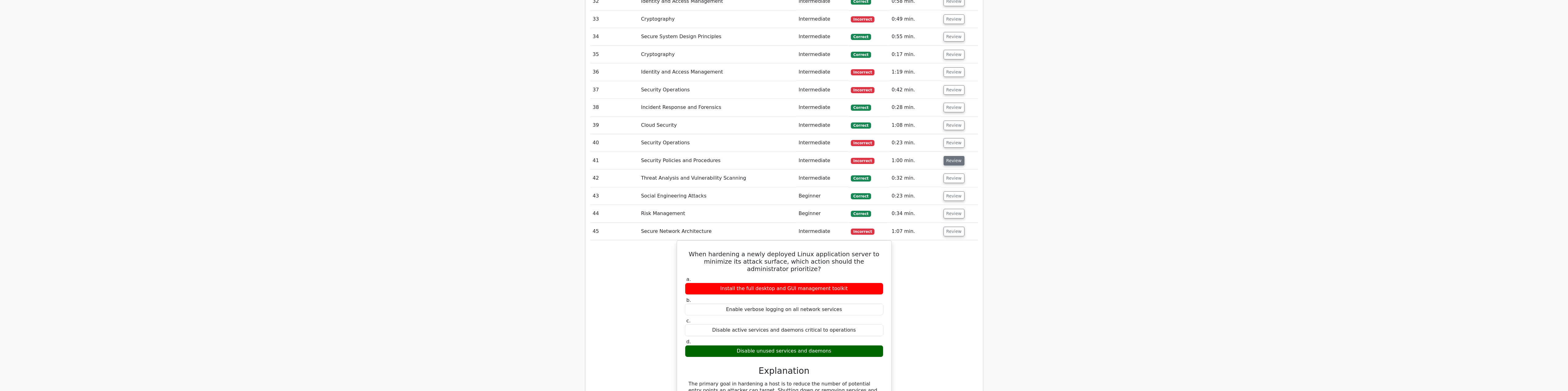
click at [955, 156] on button "Review" at bounding box center [953, 160] width 21 height 9
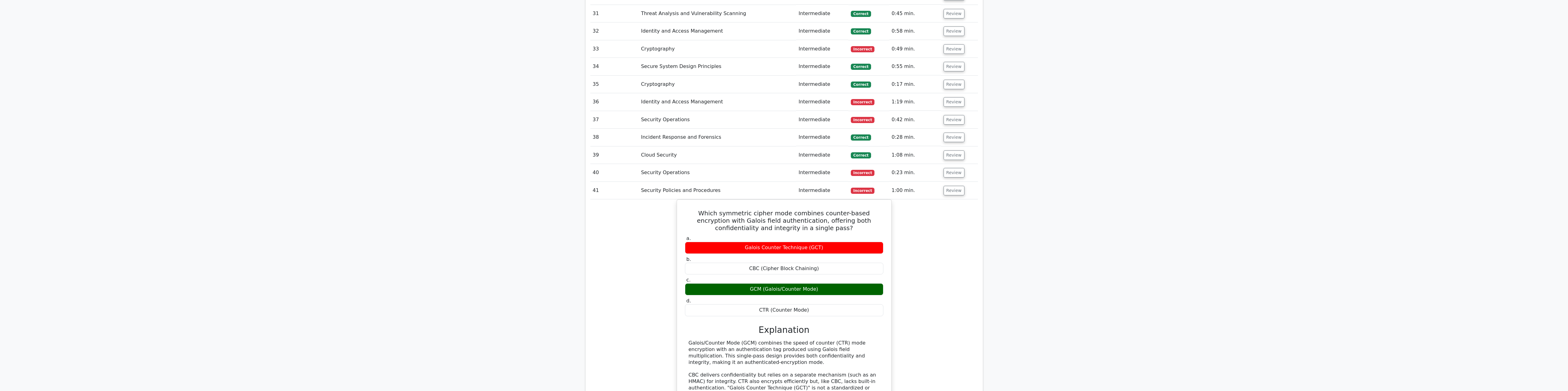
scroll to position [1347, 0]
click at [947, 169] on button "Review" at bounding box center [953, 173] width 21 height 9
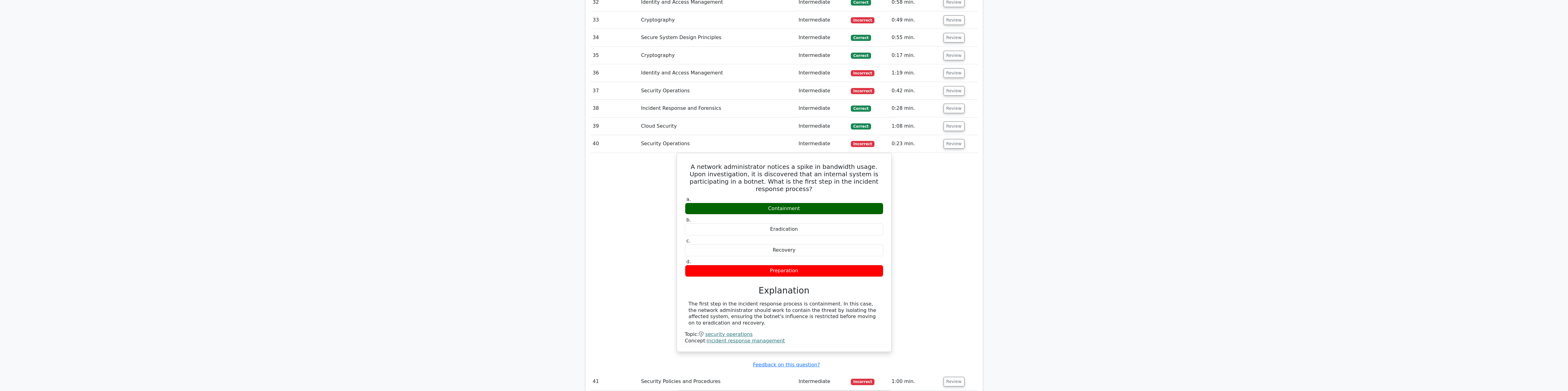
scroll to position [1378, 0]
click at [948, 85] on button "Review" at bounding box center [953, 89] width 21 height 9
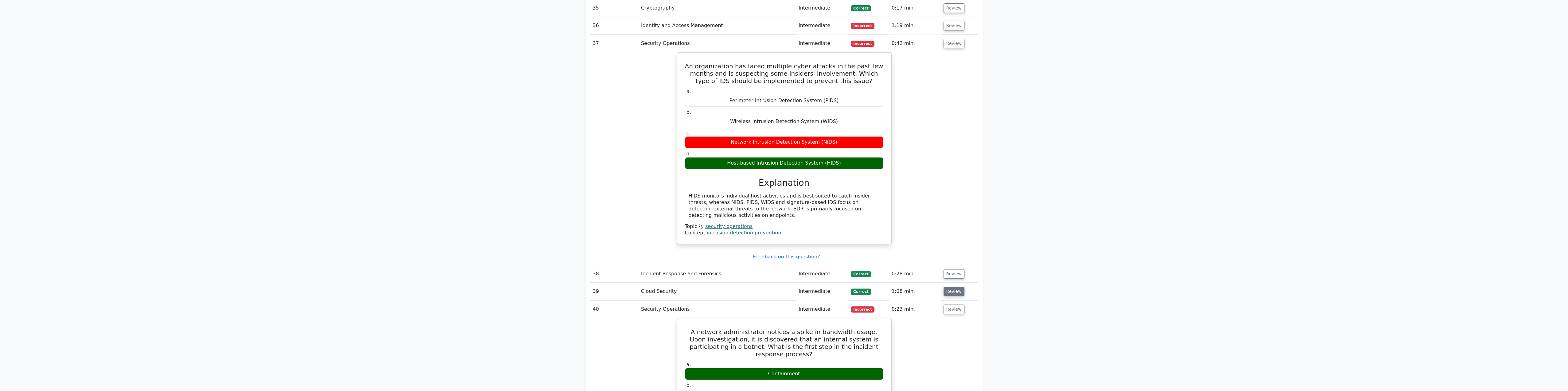
scroll to position [1440, 0]
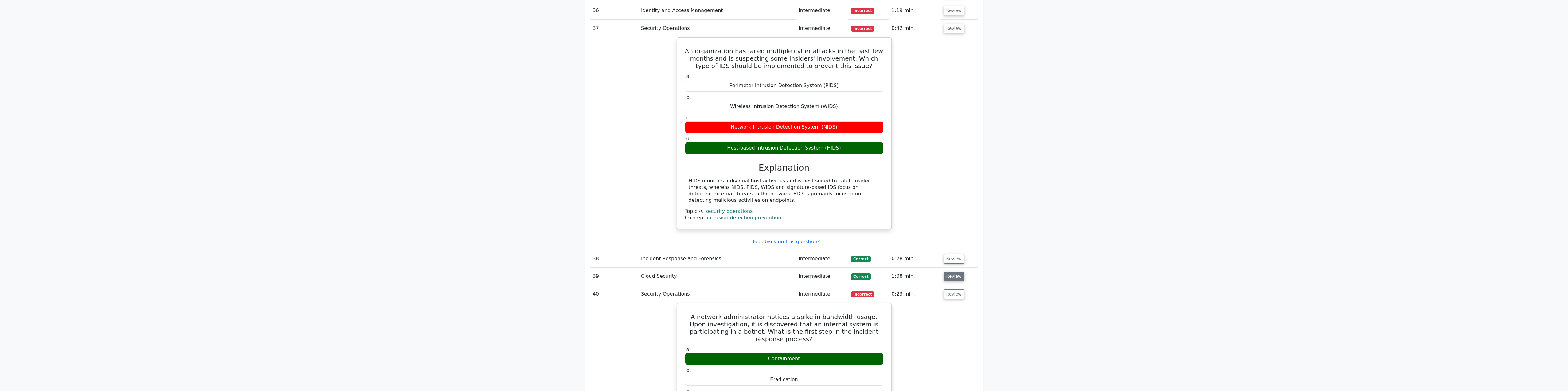
click at [947, 272] on button "Review" at bounding box center [953, 276] width 21 height 9
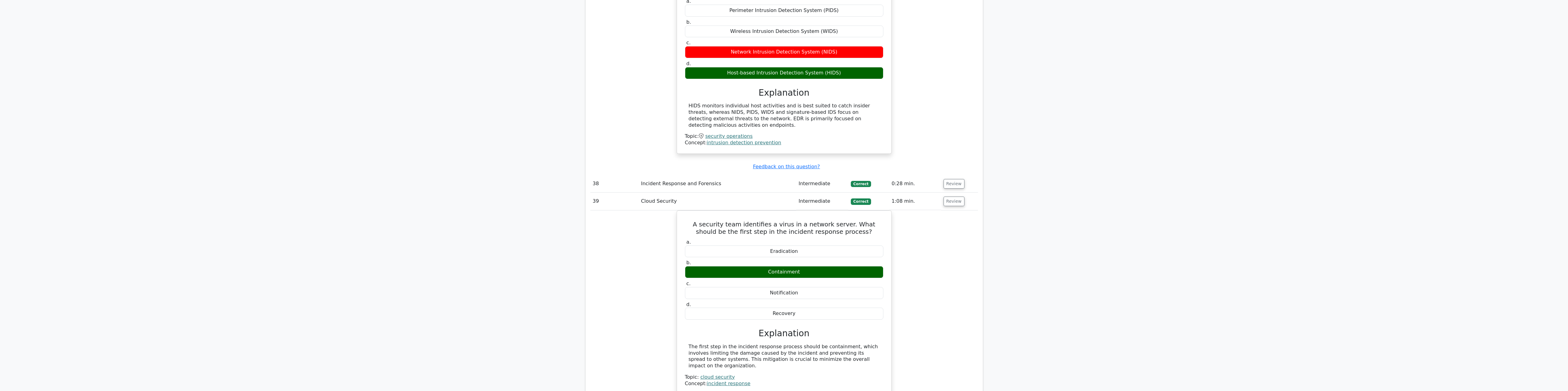
scroll to position [1531, 0]
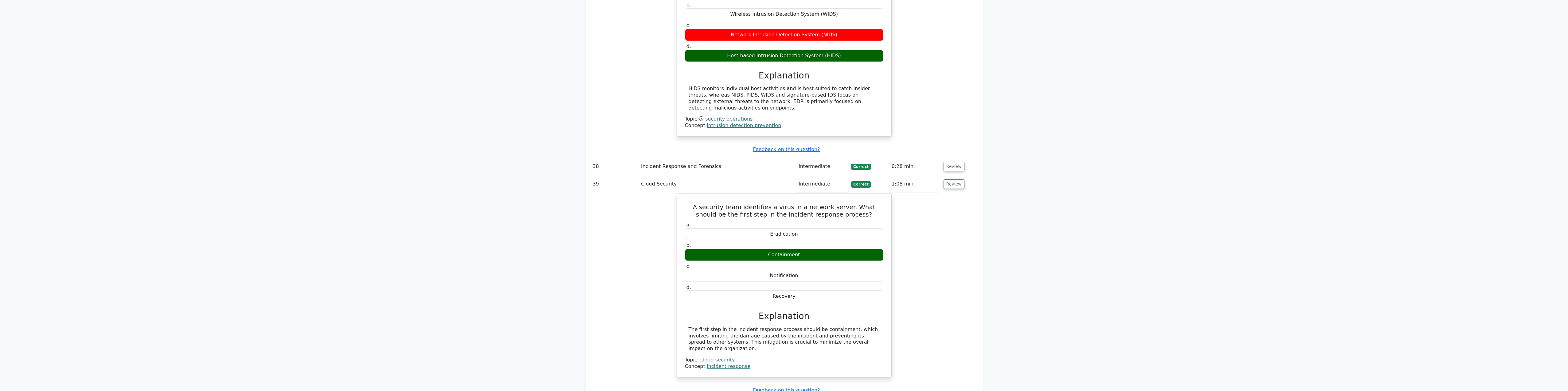
click at [950, 162] on button "Review" at bounding box center [953, 166] width 21 height 9
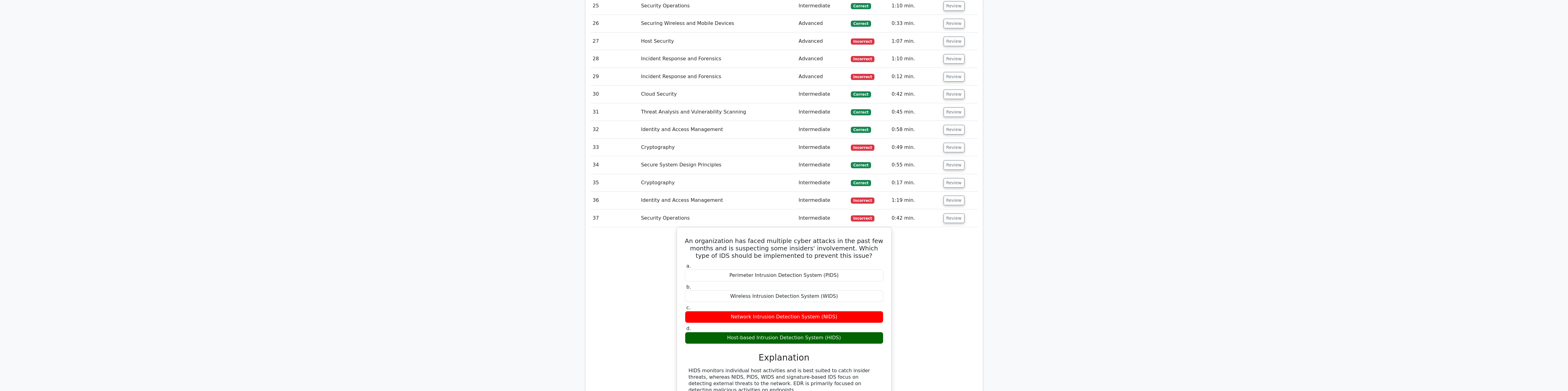
scroll to position [1225, 0]
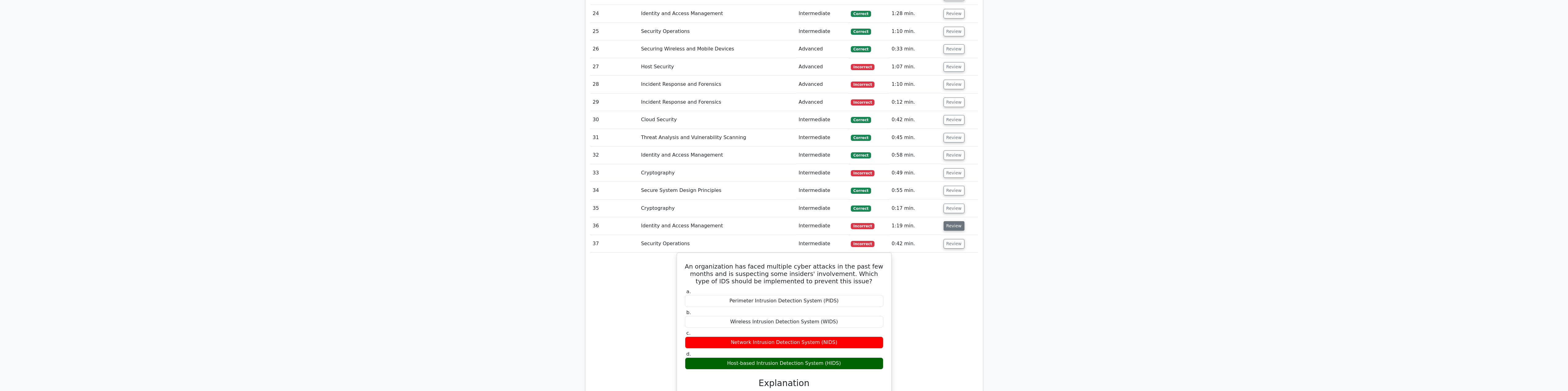
click at [951, 221] on button "Review" at bounding box center [953, 225] width 21 height 9
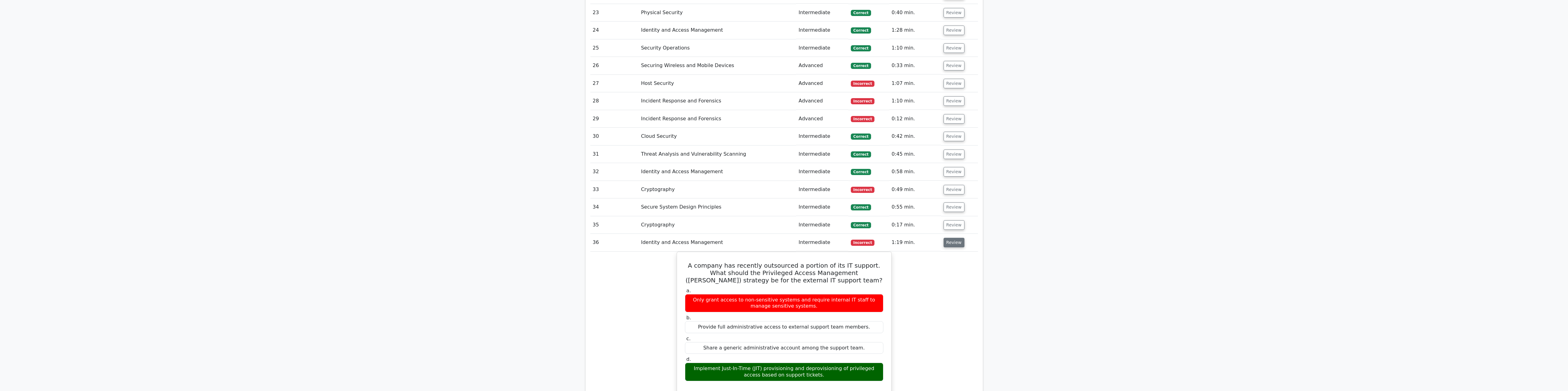
scroll to position [1194, 0]
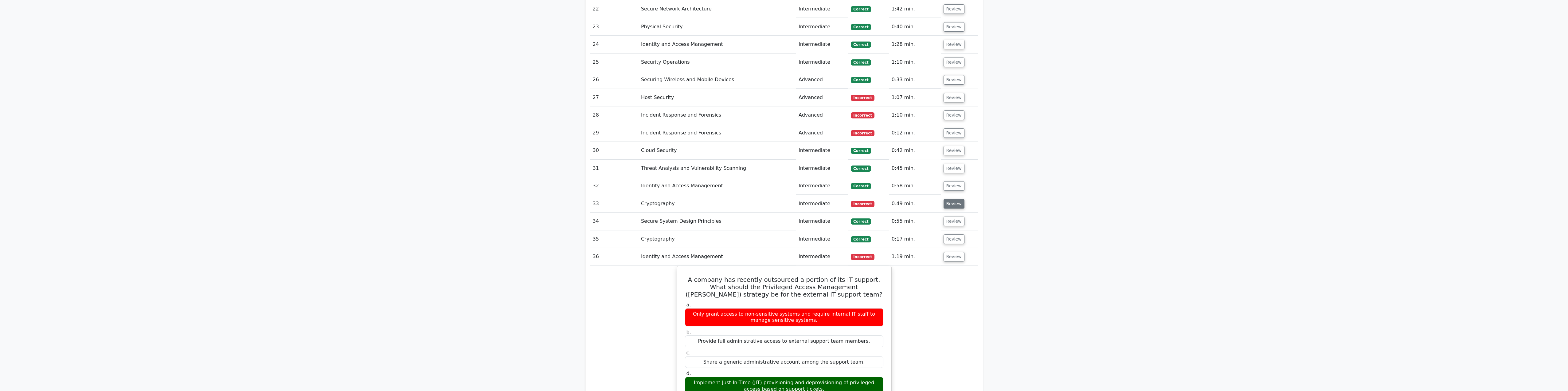
click at [955, 199] on button "Review" at bounding box center [953, 203] width 21 height 9
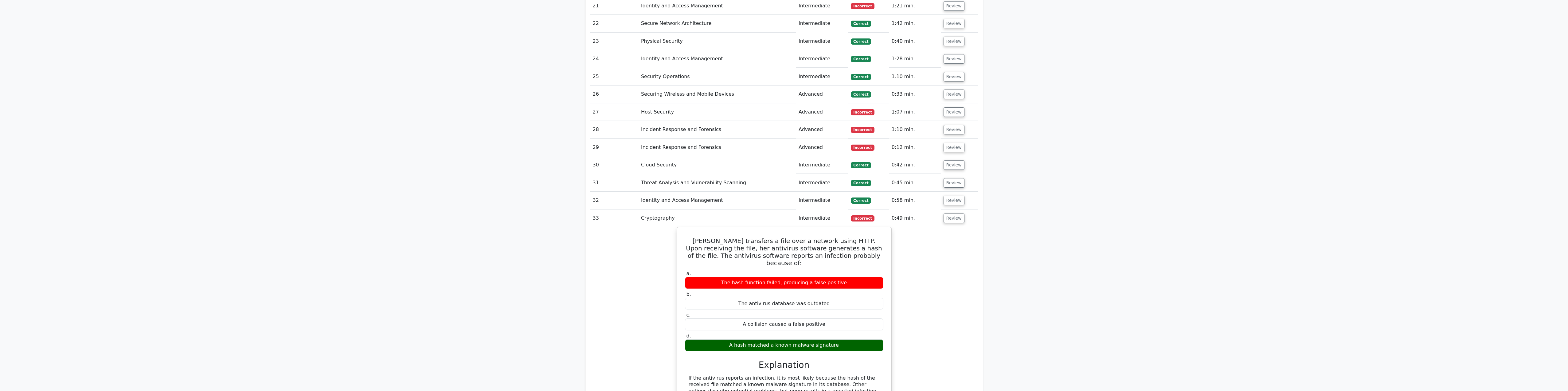
scroll to position [1163, 0]
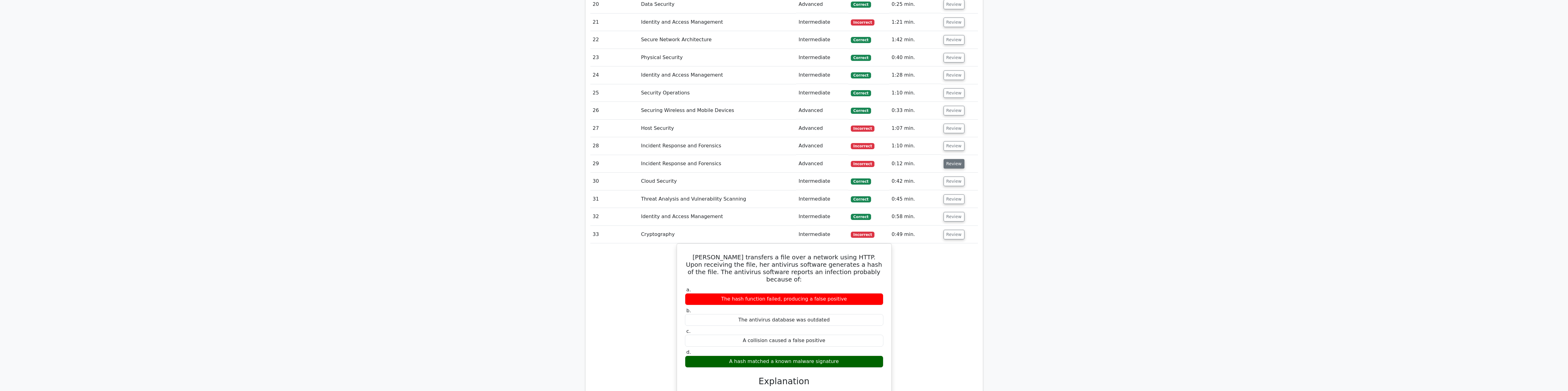
click at [951, 159] on button "Review" at bounding box center [953, 163] width 21 height 9
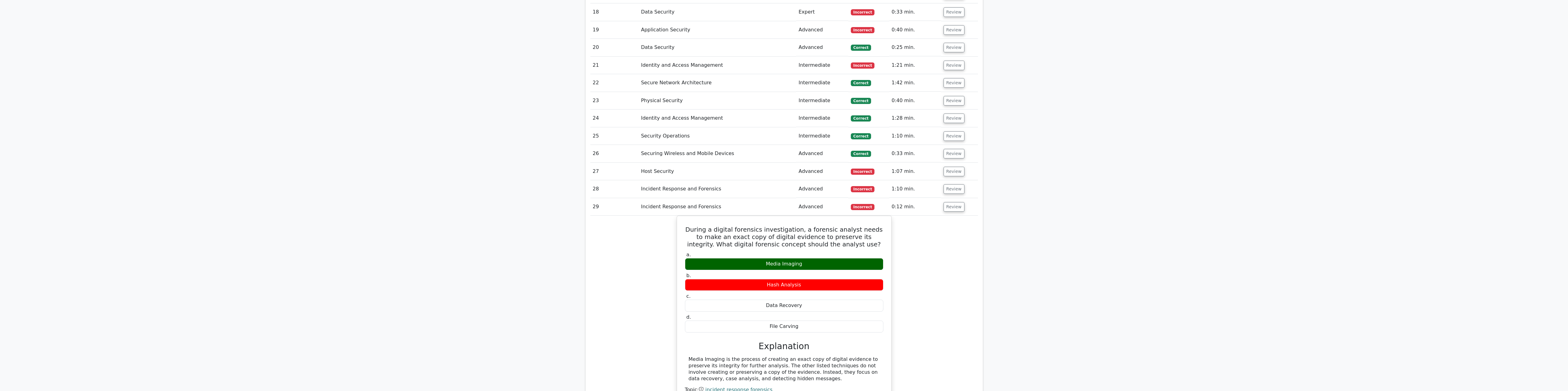
scroll to position [1101, 0]
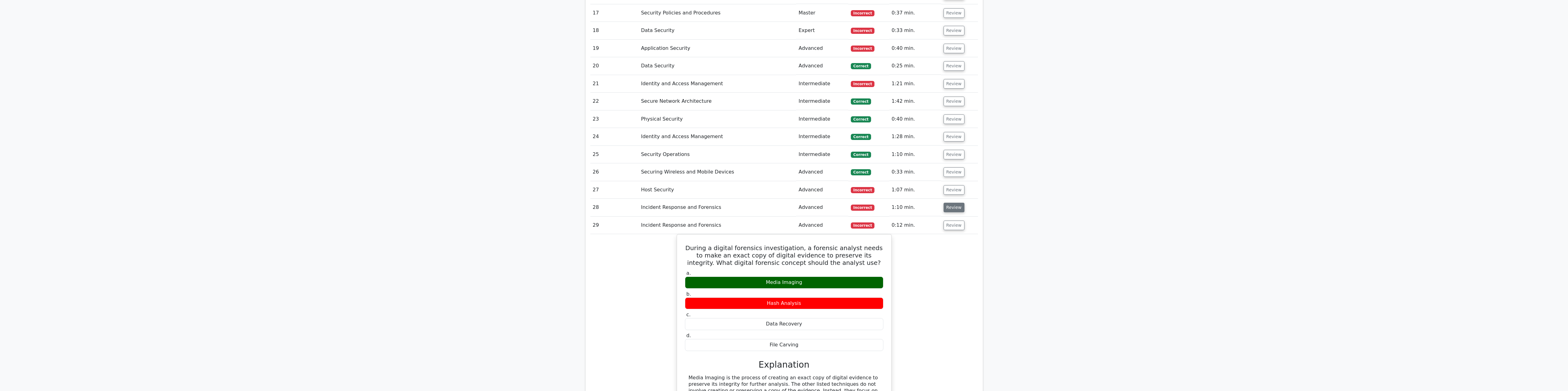
click at [949, 203] on button "Review" at bounding box center [953, 207] width 21 height 9
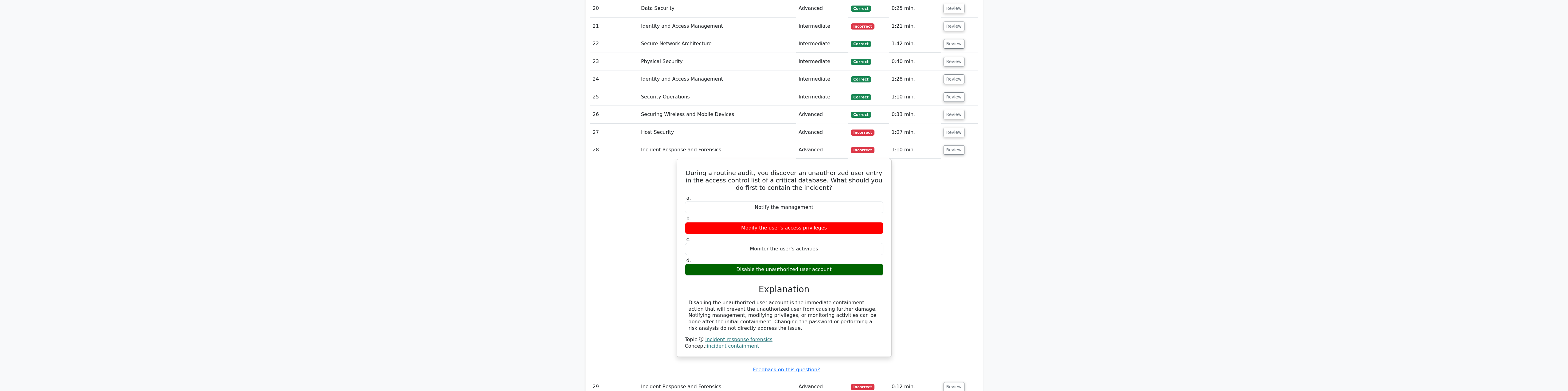
scroll to position [1132, 0]
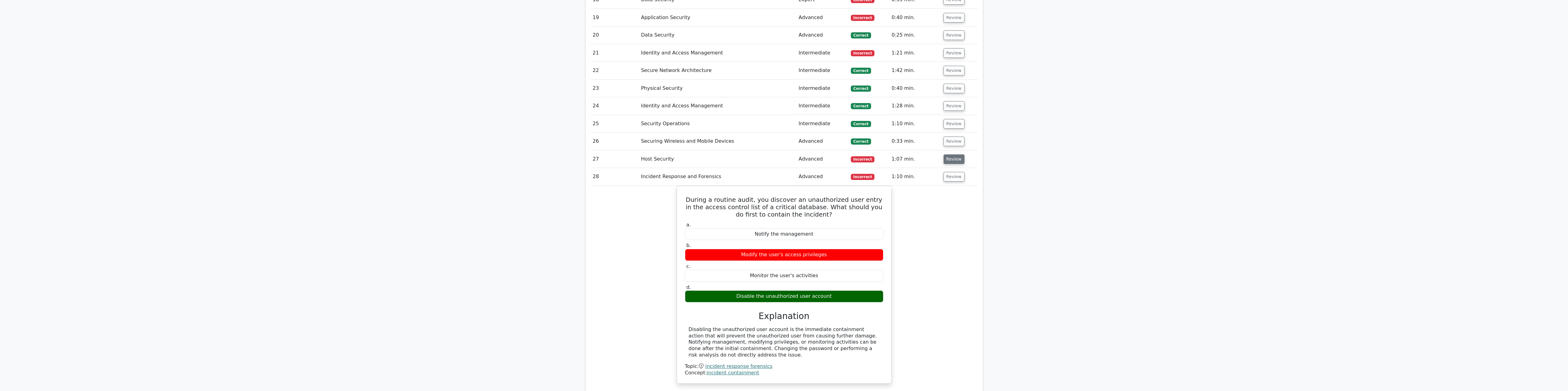
click at [947, 154] on button "Review" at bounding box center [953, 158] width 21 height 9
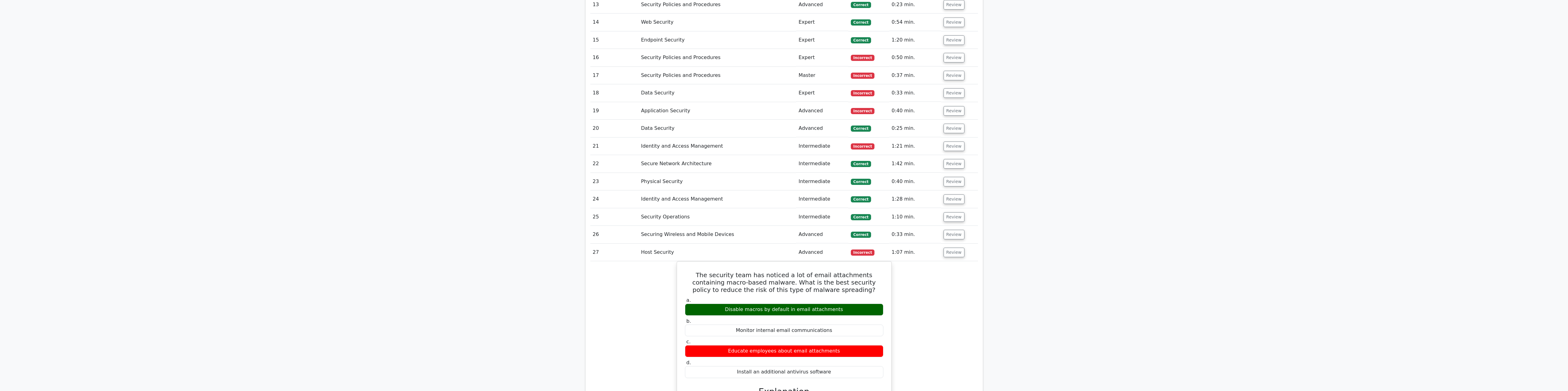
scroll to position [1040, 0]
click at [943, 140] on button "Review" at bounding box center [953, 144] width 21 height 9
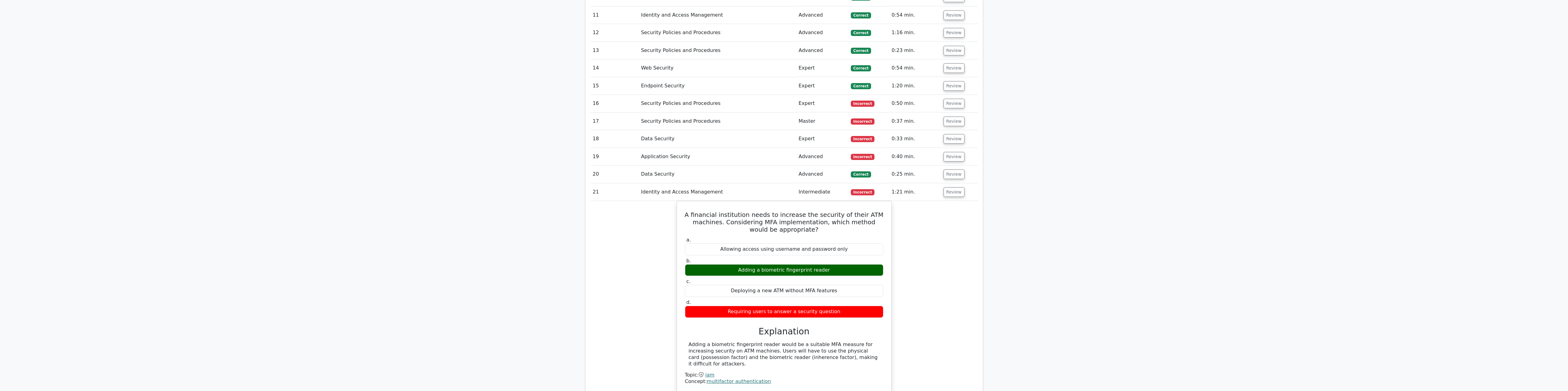
scroll to position [979, 0]
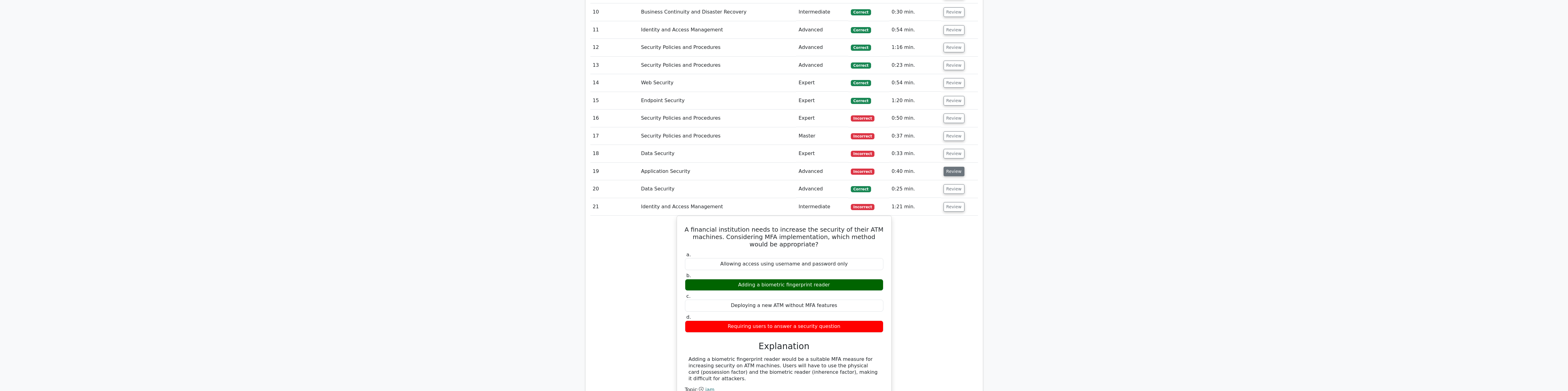
click at [953, 168] on button "Review" at bounding box center [953, 171] width 21 height 9
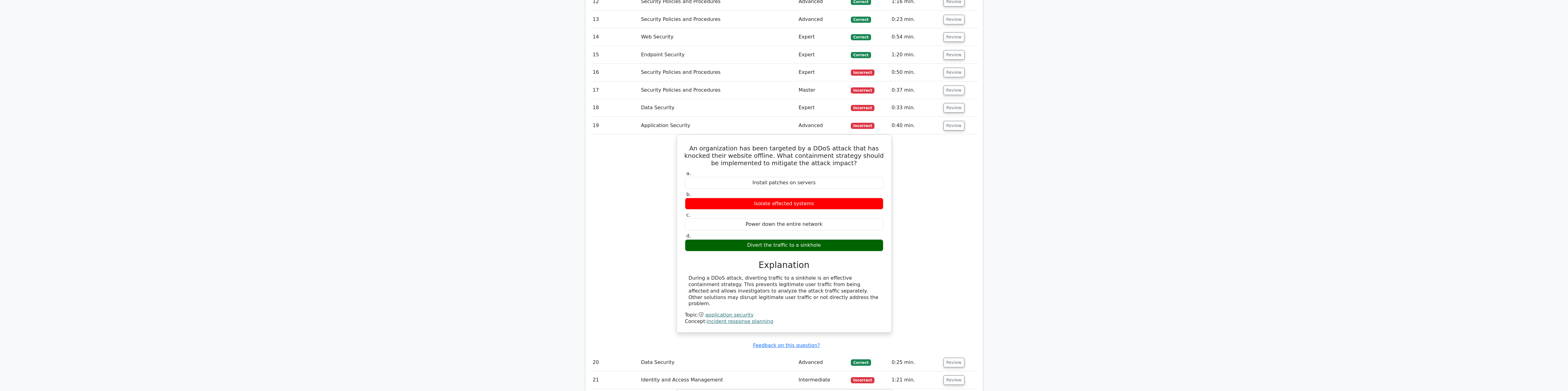
scroll to position [1010, 0]
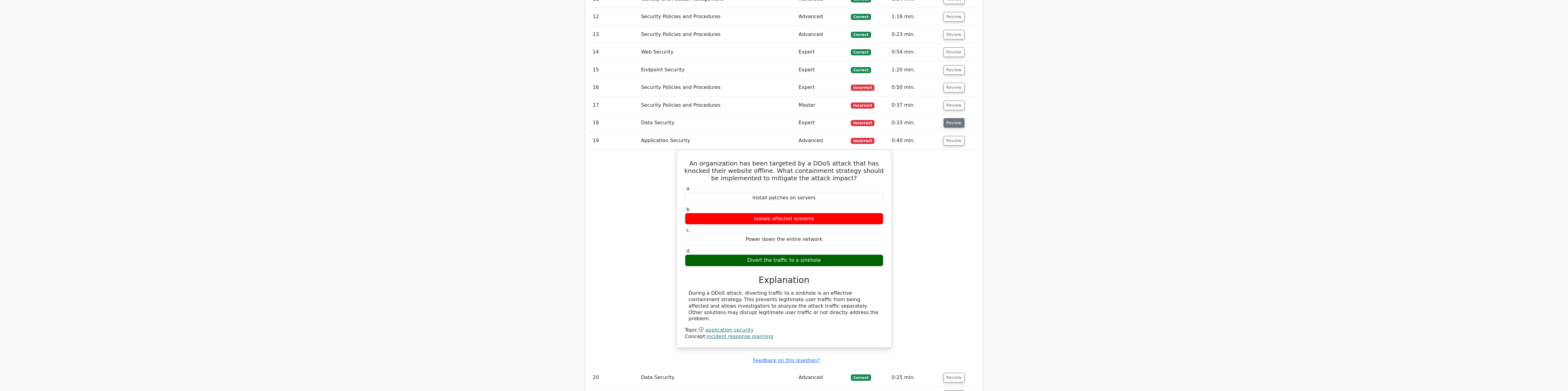
click at [951, 118] on button "Review" at bounding box center [953, 123] width 21 height 9
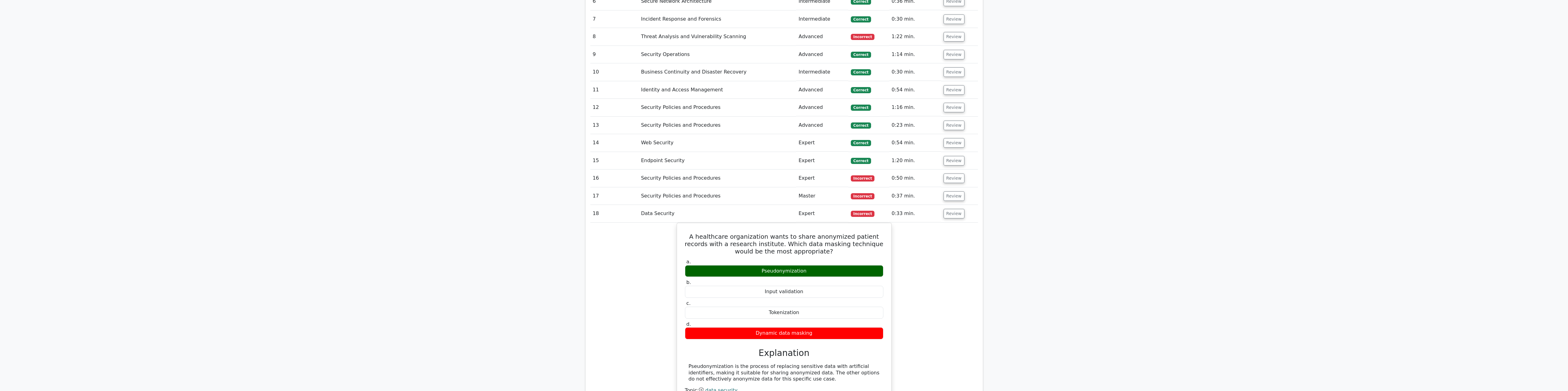
scroll to position [917, 0]
click at [951, 175] on button "Review" at bounding box center [953, 179] width 21 height 9
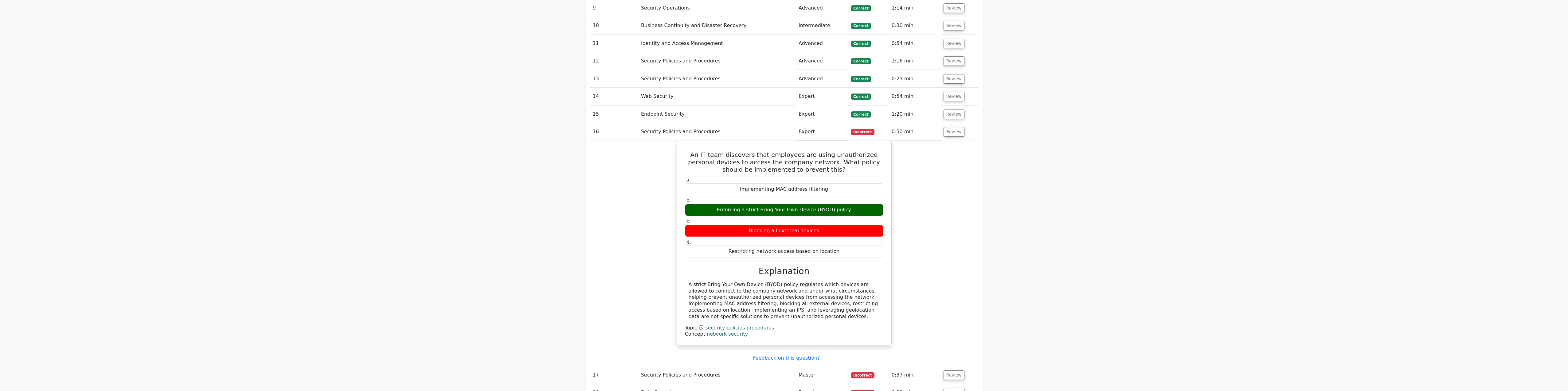
scroll to position [948, 0]
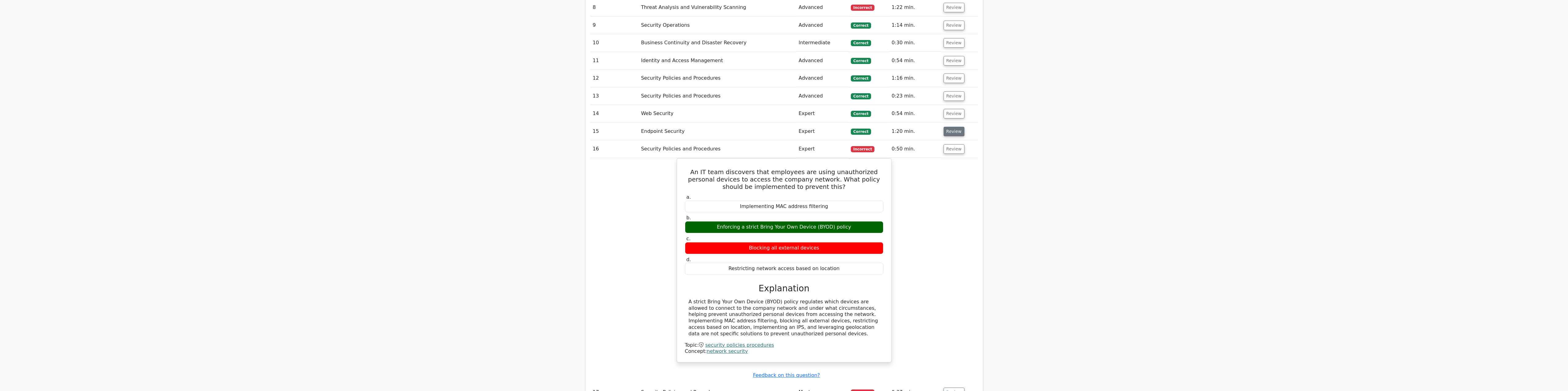
click at [951, 127] on button "Review" at bounding box center [953, 131] width 21 height 9
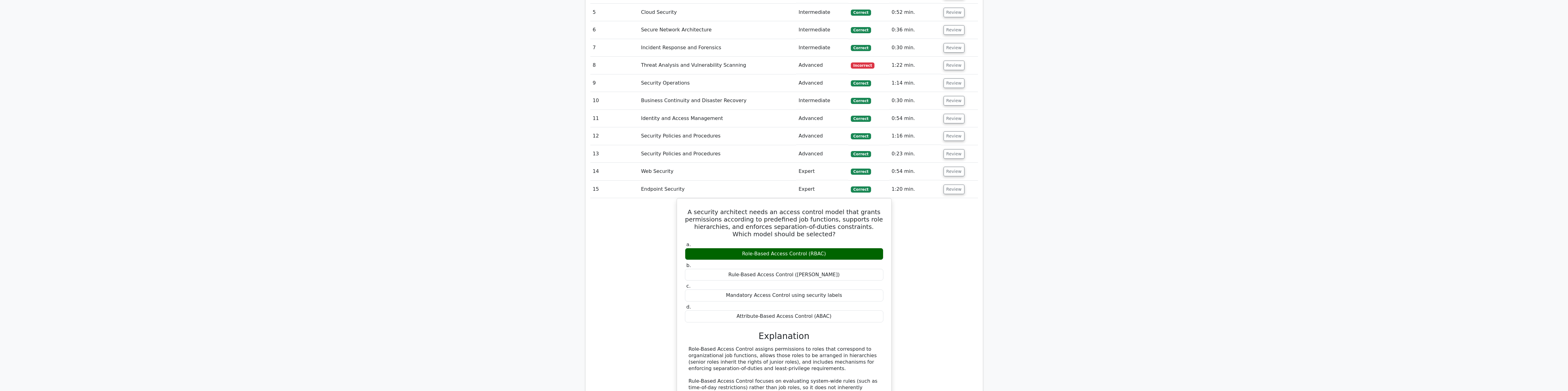
scroll to position [886, 0]
click at [950, 173] on button "Review" at bounding box center [953, 174] width 21 height 9
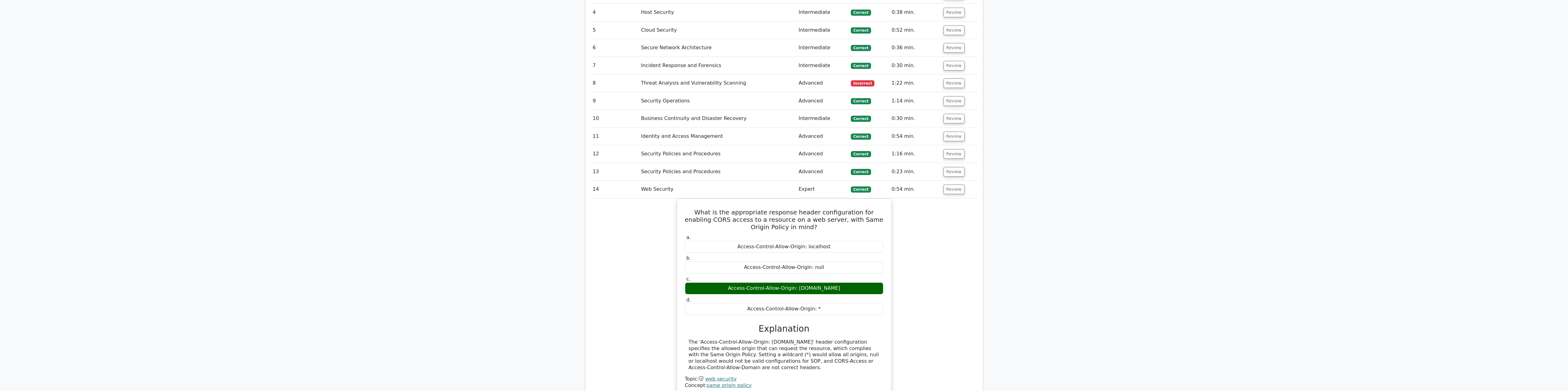
scroll to position [855, 0]
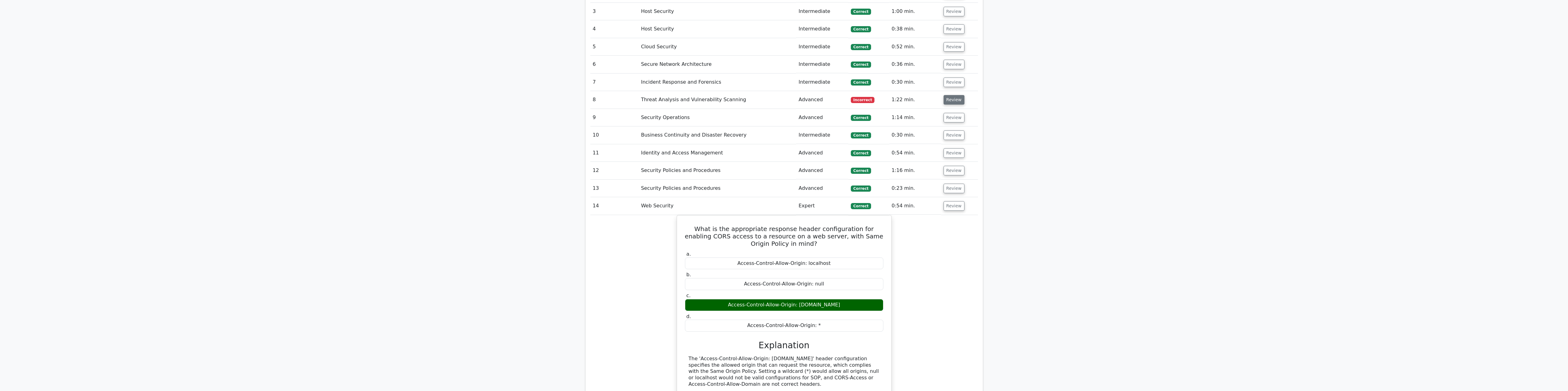
click at [957, 95] on button "Review" at bounding box center [953, 99] width 21 height 9
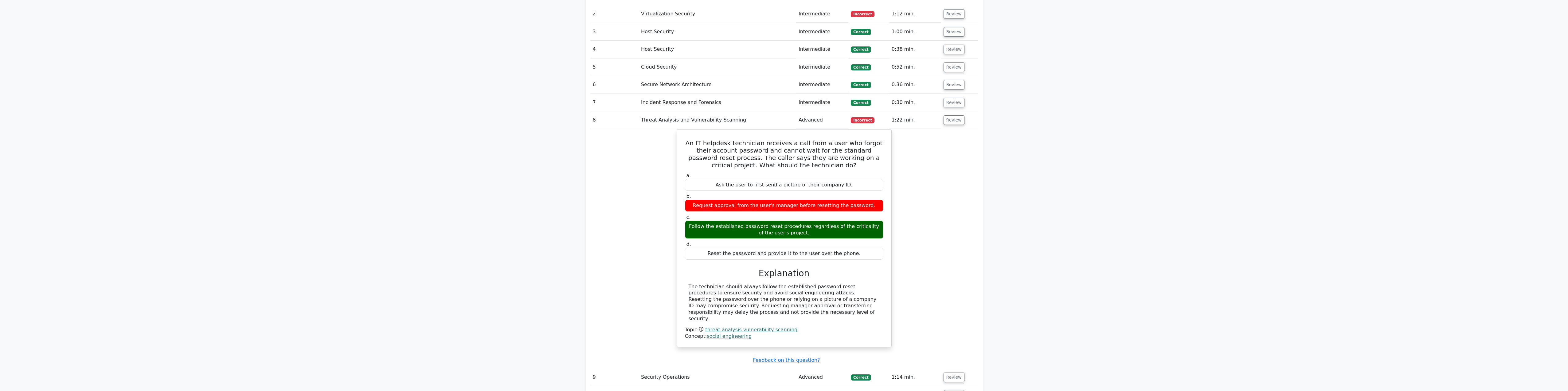
scroll to position [764, 0]
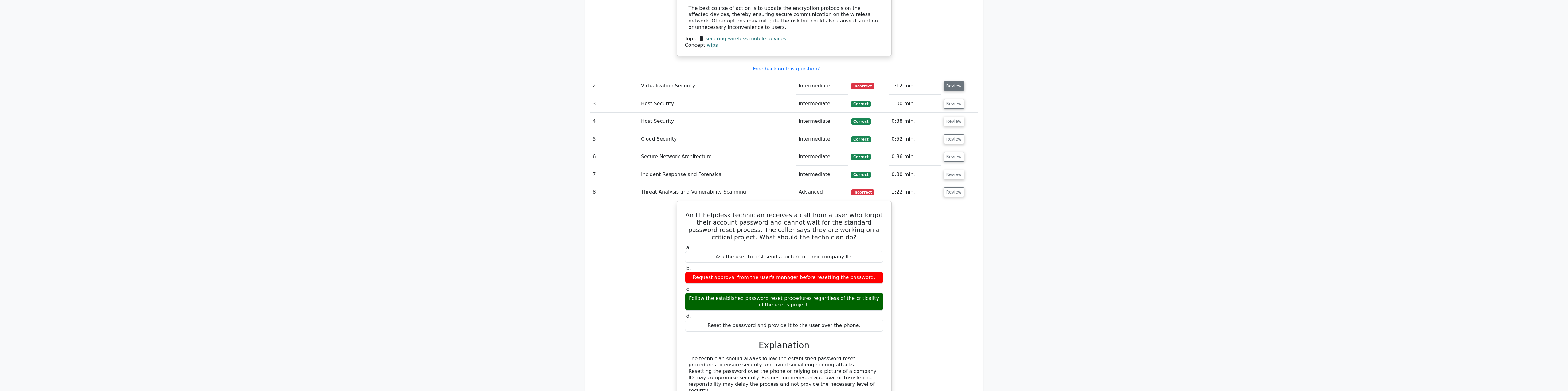
click at [953, 81] on button "Review" at bounding box center [953, 85] width 21 height 9
